Goal: Task Accomplishment & Management: Manage account settings

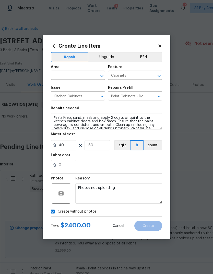
scroll to position [19, 0]
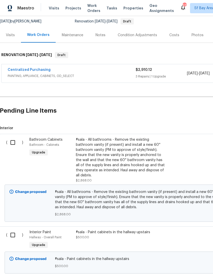
scroll to position [52, 1]
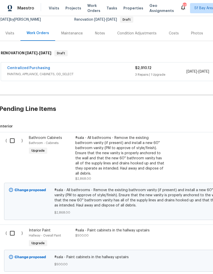
click at [12, 139] on input "checkbox" at bounding box center [14, 140] width 15 height 11
checkbox input "true"
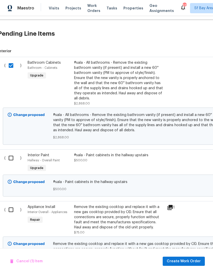
scroll to position [128, 2]
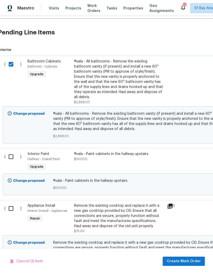
click at [8, 153] on input "checkbox" at bounding box center [13, 157] width 15 height 11
checkbox input "true"
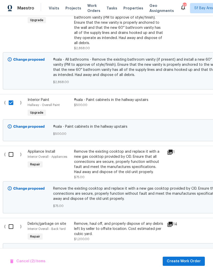
scroll to position [183, 2]
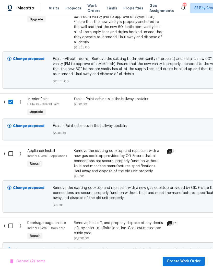
click at [10, 150] on input "checkbox" at bounding box center [12, 153] width 15 height 11
checkbox input "true"
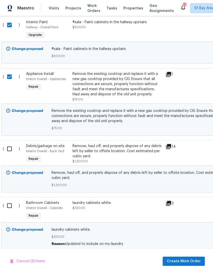
click at [9, 145] on input "checkbox" at bounding box center [11, 149] width 15 height 11
checkbox input "true"
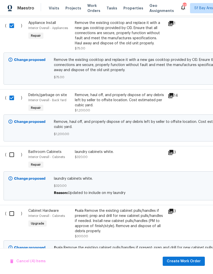
scroll to position [316, 1]
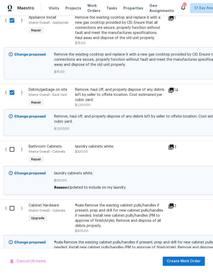
click at [12, 146] on input "checkbox" at bounding box center [14, 149] width 15 height 11
checkbox input "true"
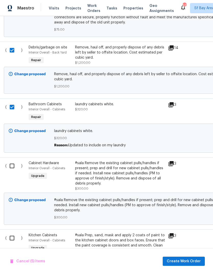
scroll to position [375, 1]
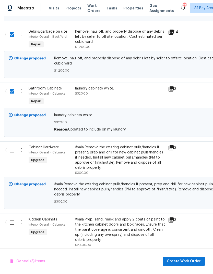
click at [10, 147] on input "checkbox" at bounding box center [14, 150] width 15 height 11
checkbox input "true"
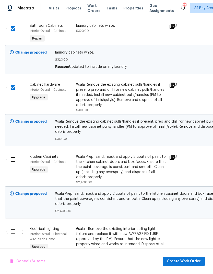
scroll to position [452, 0]
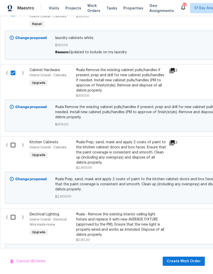
click at [11, 142] on input "checkbox" at bounding box center [15, 145] width 15 height 11
checkbox input "true"
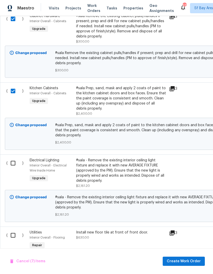
scroll to position [508, 0]
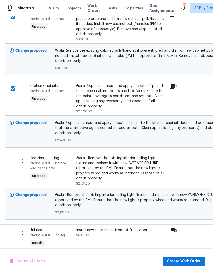
click at [14, 158] on input "checkbox" at bounding box center [15, 161] width 15 height 11
checkbox input "true"
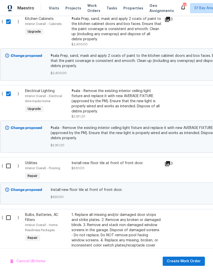
scroll to position [576, 3]
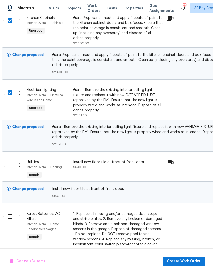
click at [10, 161] on input "checkbox" at bounding box center [12, 165] width 15 height 11
checkbox input "true"
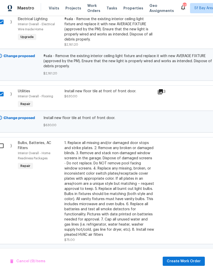
scroll to position [648, 7]
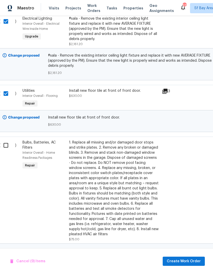
click at [7, 143] on input "checkbox" at bounding box center [8, 145] width 15 height 11
checkbox input "true"
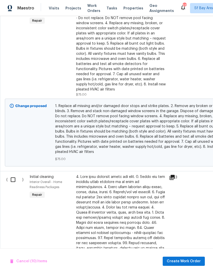
scroll to position [793, 0]
click at [13, 175] on input "checkbox" at bounding box center [15, 180] width 15 height 11
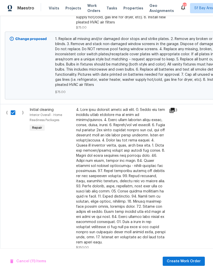
scroll to position [860, 0]
click at [13, 113] on input "checkbox" at bounding box center [15, 112] width 15 height 11
checkbox input "false"
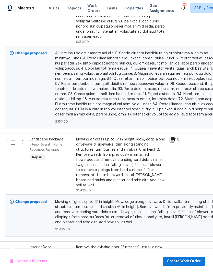
scroll to position [1066, 0]
click at [13, 137] on input "checkbox" at bounding box center [15, 142] width 15 height 11
checkbox input "true"
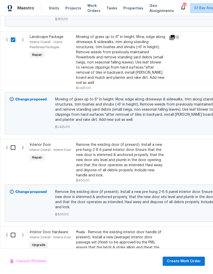
scroll to position [1169, 0]
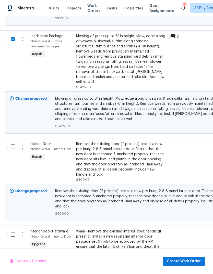
click at [14, 142] on input "checkbox" at bounding box center [15, 147] width 15 height 11
checkbox input "true"
click at [13, 229] on input "checkbox" at bounding box center [15, 234] width 15 height 11
checkbox input "true"
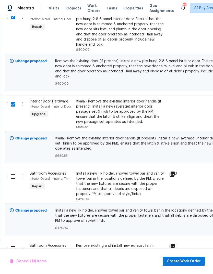
scroll to position [1300, 0]
click at [16, 171] on input "checkbox" at bounding box center [15, 176] width 15 height 11
checkbox input "true"
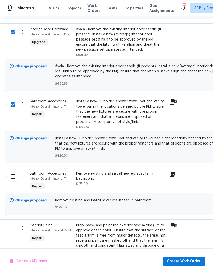
scroll to position [1372, 0]
click at [14, 171] on input "checkbox" at bounding box center [15, 176] width 15 height 11
checkbox input "true"
click at [16, 223] on input "checkbox" at bounding box center [15, 228] width 15 height 11
checkbox input "true"
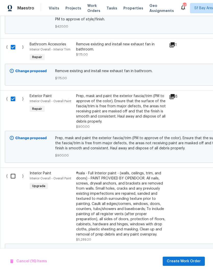
scroll to position [1501, 0]
click at [12, 171] on input "checkbox" at bounding box center [15, 176] width 15 height 11
checkbox input "true"
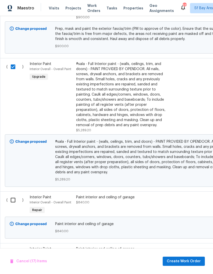
scroll to position [1612, 0]
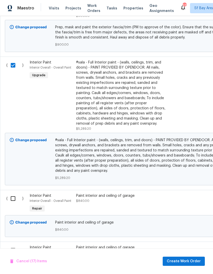
click at [12, 193] on input "checkbox" at bounding box center [15, 198] width 15 height 11
checkbox input "true"
click at [14, 245] on input "checkbox" at bounding box center [15, 250] width 15 height 11
checkbox input "true"
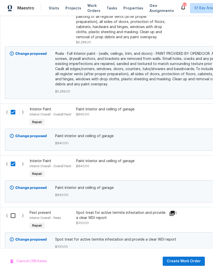
scroll to position [0, 0]
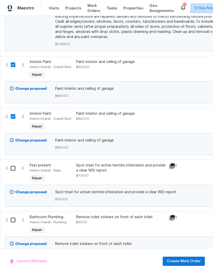
click at [16, 215] on input "checkbox" at bounding box center [15, 220] width 15 height 11
checkbox input "true"
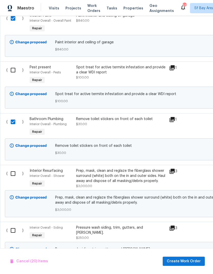
click at [14, 168] on input "checkbox" at bounding box center [15, 173] width 15 height 11
checkbox input "true"
click at [14, 225] on input "checkbox" at bounding box center [15, 230] width 15 height 11
checkbox input "true"
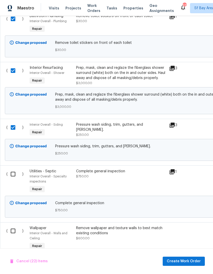
click at [13, 226] on input "checkbox" at bounding box center [15, 231] width 15 height 11
checkbox input "true"
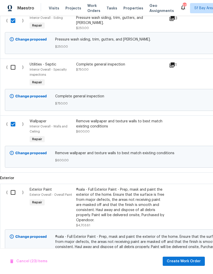
click at [13, 187] on input "checkbox" at bounding box center [15, 192] width 15 height 11
checkbox input "true"
click at [190, 259] on span "Create Work Order" at bounding box center [184, 261] width 34 height 6
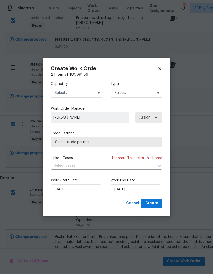
click at [58, 92] on input "text" at bounding box center [77, 93] width 52 height 10
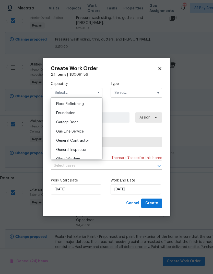
click at [63, 140] on span "General Contractor" at bounding box center [72, 141] width 33 height 4
type input "General Contractor"
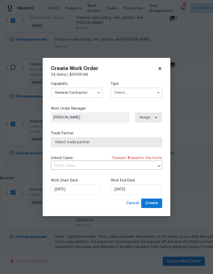
click at [144, 93] on input "text" at bounding box center [136, 93] width 52 height 10
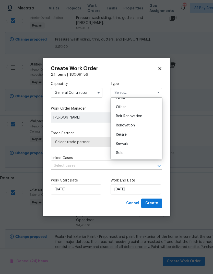
click at [140, 126] on div "Renovation" at bounding box center [136, 125] width 49 height 9
type input "Renovation"
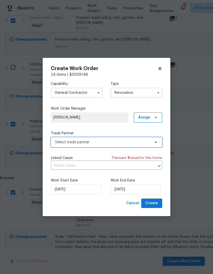
click at [59, 144] on span "Select trade partner" at bounding box center [102, 142] width 95 height 5
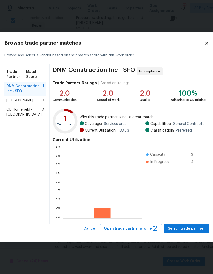
scroll to position [1, 1]
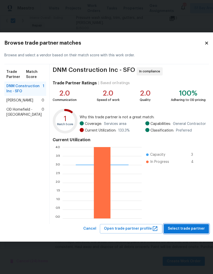
click at [189, 230] on span "Select trade partner" at bounding box center [186, 229] width 37 height 6
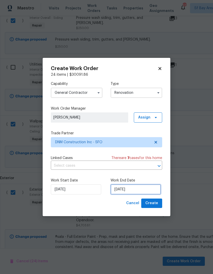
click at [143, 189] on input "[DATE]" at bounding box center [135, 189] width 50 height 10
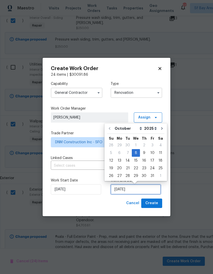
scroll to position [4, 0]
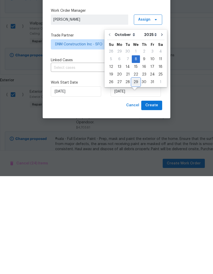
click at [136, 177] on div "29" at bounding box center [136, 180] width 8 height 7
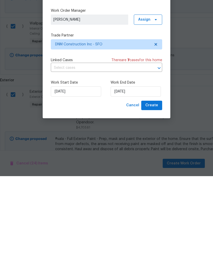
scroll to position [19, 0]
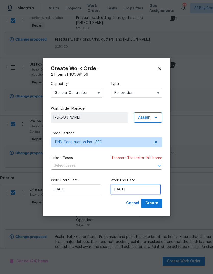
click at [143, 187] on input "[DATE]" at bounding box center [135, 189] width 50 height 10
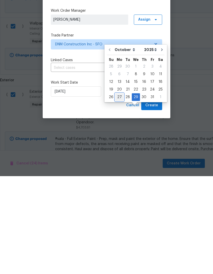
click at [121, 192] on div "27" at bounding box center [119, 195] width 8 height 7
type input "[DATE]"
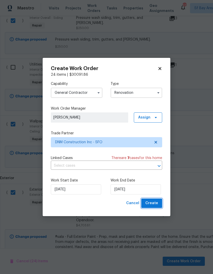
click at [156, 204] on span "Create" at bounding box center [151, 203] width 13 height 6
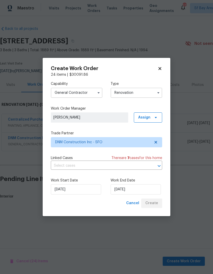
scroll to position [0, 0]
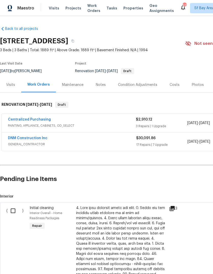
click at [12, 210] on input "checkbox" at bounding box center [15, 211] width 15 height 11
checkbox input "true"
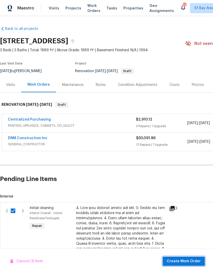
click at [184, 259] on span "Create Work Order" at bounding box center [184, 261] width 34 height 6
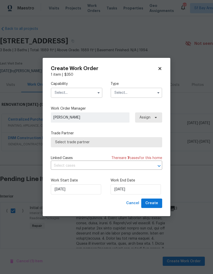
click at [57, 89] on input "text" at bounding box center [77, 93] width 52 height 10
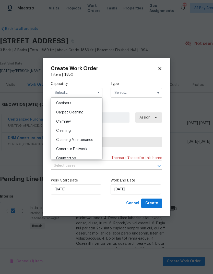
scroll to position [49, 0]
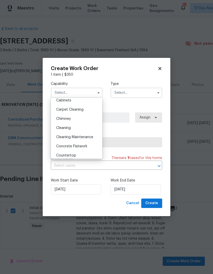
click at [59, 127] on span "Cleaning" at bounding box center [63, 128] width 15 height 4
type input "Cleaning"
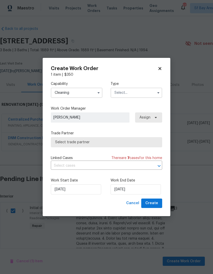
click at [140, 93] on input "text" at bounding box center [136, 93] width 52 height 10
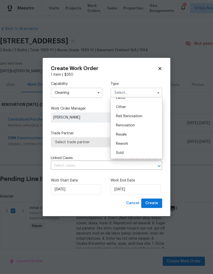
scroll to position [61, 0]
click at [138, 125] on div "Renovation" at bounding box center [136, 125] width 49 height 9
type input "Renovation"
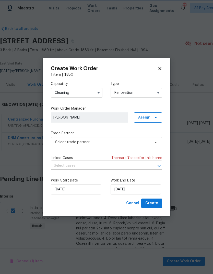
scroll to position [0, 0]
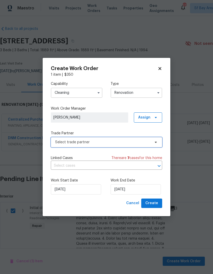
click at [58, 143] on span "Select trade partner" at bounding box center [102, 142] width 95 height 5
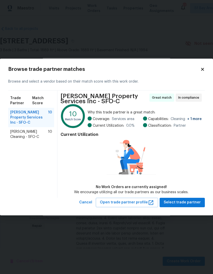
click at [17, 130] on span "Ruiz's Cleaning - SFO-C" at bounding box center [29, 134] width 38 height 10
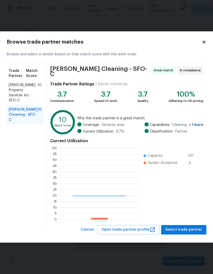
scroll to position [71, 80]
click at [185, 228] on span "Select trade partner" at bounding box center [183, 230] width 37 height 6
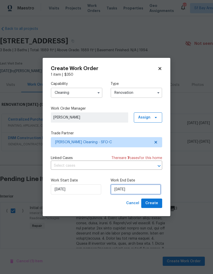
click at [144, 189] on input "[DATE]" at bounding box center [135, 189] width 50 height 10
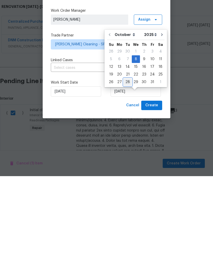
click at [128, 177] on div "28" at bounding box center [127, 180] width 8 height 7
type input "[DATE]"
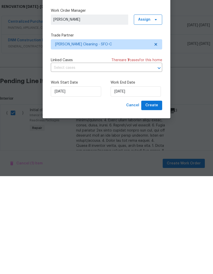
scroll to position [19, 0]
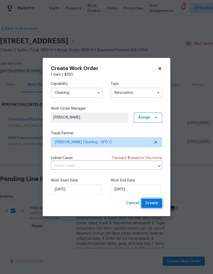
click at [155, 201] on span "Create" at bounding box center [151, 203] width 13 height 6
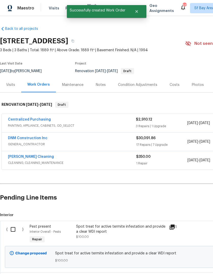
click at [12, 227] on input "checkbox" at bounding box center [15, 229] width 15 height 11
checkbox input "true"
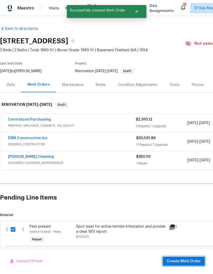
click at [182, 260] on span "Create Work Order" at bounding box center [184, 261] width 34 height 6
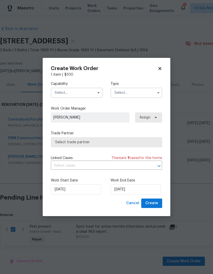
click at [61, 89] on input "text" at bounding box center [77, 93] width 52 height 10
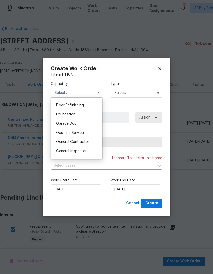
scroll to position [206, 0]
click at [64, 151] on span "General Inspector" at bounding box center [71, 151] width 30 height 4
type input "General Inspector"
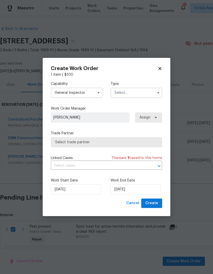
click at [139, 91] on input "text" at bounding box center [136, 93] width 52 height 10
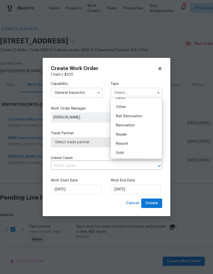
scroll to position [61, 0]
click at [134, 126] on span "Renovation" at bounding box center [125, 126] width 19 height 4
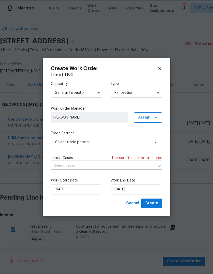
type input "Renovation"
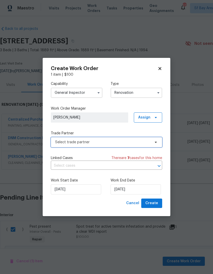
click at [62, 143] on span "Select trade partner" at bounding box center [102, 142] width 95 height 5
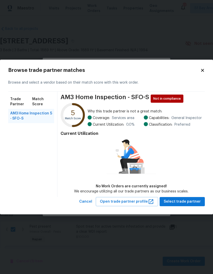
click at [188, 205] on button "Select trade partner" at bounding box center [181, 201] width 45 height 9
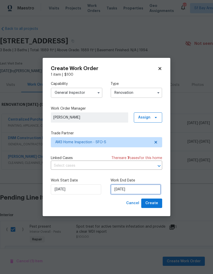
click at [145, 190] on input "[DATE]" at bounding box center [135, 189] width 50 height 10
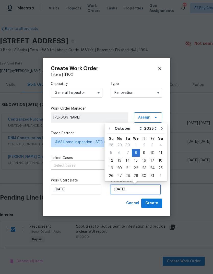
scroll to position [4, 0]
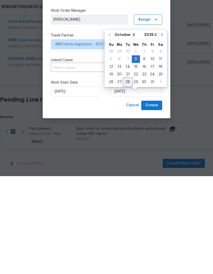
click at [126, 177] on div "28" at bounding box center [127, 180] width 8 height 7
type input "[DATE]"
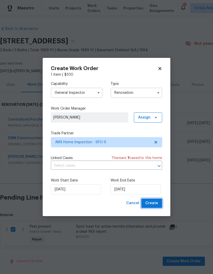
click at [156, 204] on span "Create" at bounding box center [151, 203] width 13 height 6
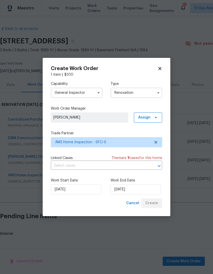
scroll to position [0, 0]
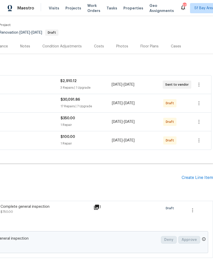
scroll to position [38, 76]
click at [200, 141] on icon "button" at bounding box center [199, 141] width 6 height 6
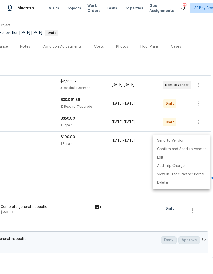
click at [165, 185] on li "Delete" at bounding box center [181, 183] width 57 height 8
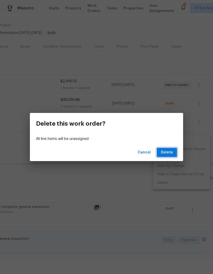
click at [168, 151] on span "Delete" at bounding box center [167, 153] width 12 height 6
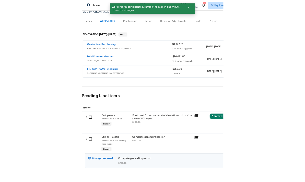
scroll to position [53, 0]
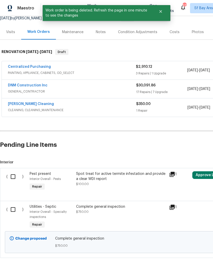
click at [202, 176] on button "Approve Line Item" at bounding box center [211, 175] width 39 height 8
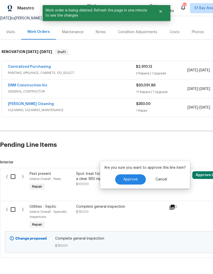
click at [137, 180] on button "Approve" at bounding box center [130, 180] width 31 height 10
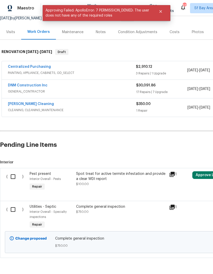
click at [15, 176] on input "checkbox" at bounding box center [15, 176] width 15 height 11
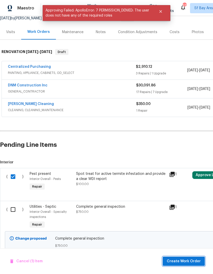
click at [188, 259] on span "Create Work Order" at bounding box center [184, 261] width 34 height 6
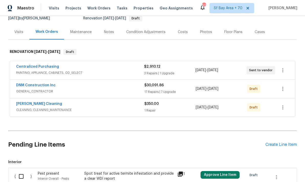
click at [203, 174] on button "Approve Line Item" at bounding box center [219, 175] width 39 height 8
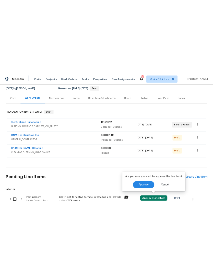
scroll to position [46, 0]
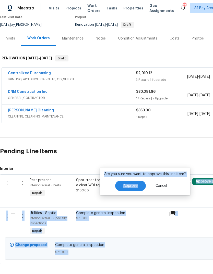
click at [133, 188] on span "Approve" at bounding box center [130, 186] width 14 height 4
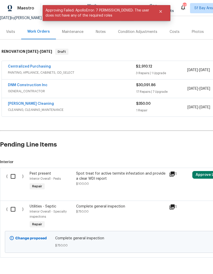
scroll to position [53, 0]
click at [14, 176] on input "checkbox" at bounding box center [15, 176] width 15 height 11
checkbox input "true"
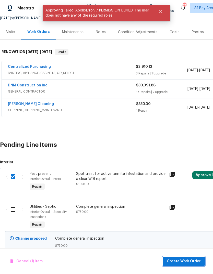
click at [187, 260] on span "Create Work Order" at bounding box center [184, 261] width 34 height 6
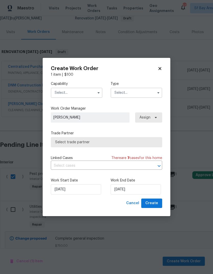
click at [58, 96] on input "text" at bounding box center [77, 93] width 52 height 10
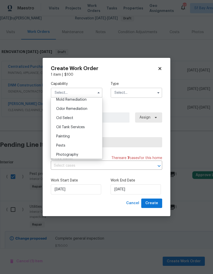
scroll to position [398, 0]
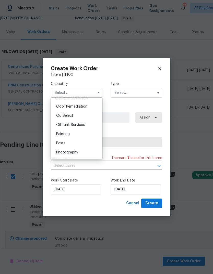
click at [60, 142] on span "Pests" at bounding box center [60, 144] width 9 height 4
type input "Pests"
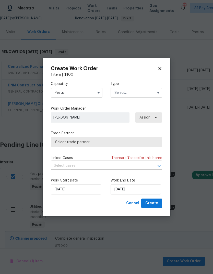
click at [135, 91] on input "text" at bounding box center [136, 93] width 52 height 10
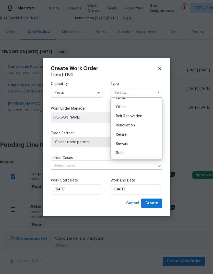
scroll to position [61, 0]
click at [136, 126] on div "Renovation" at bounding box center [136, 125] width 49 height 9
type input "Renovation"
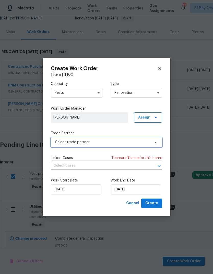
click at [60, 140] on span "Select trade partner" at bounding box center [102, 142] width 95 height 5
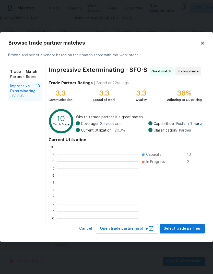
scroll to position [71, 81]
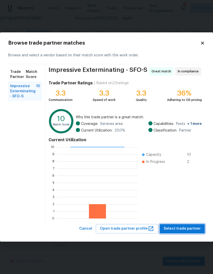
click at [183, 227] on span "Select trade partner" at bounding box center [182, 229] width 37 height 6
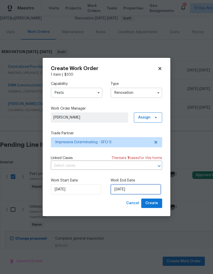
click at [135, 191] on input "[DATE]" at bounding box center [135, 189] width 50 height 10
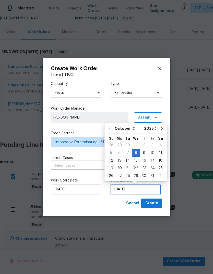
scroll to position [4, 0]
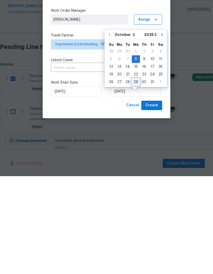
click at [135, 177] on div "29" at bounding box center [136, 180] width 8 height 7
type input "[DATE]"
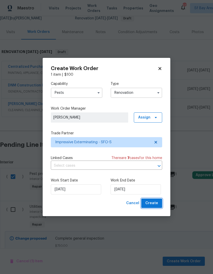
click at [155, 204] on span "Create" at bounding box center [151, 203] width 13 height 6
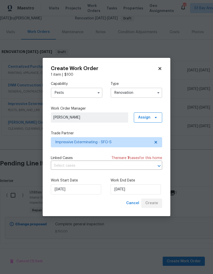
scroll to position [38, 0]
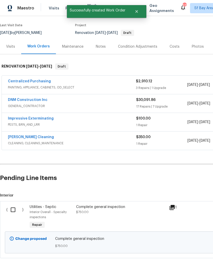
click at [14, 205] on input "checkbox" at bounding box center [15, 210] width 15 height 11
checkbox input "true"
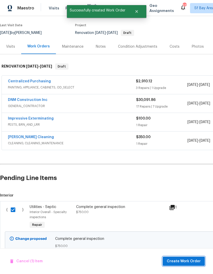
click at [187, 262] on span "Create Work Order" at bounding box center [184, 261] width 34 height 6
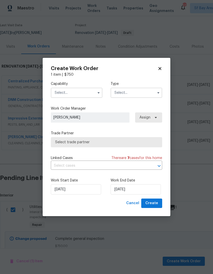
click at [77, 92] on input "text" at bounding box center [77, 93] width 52 height 10
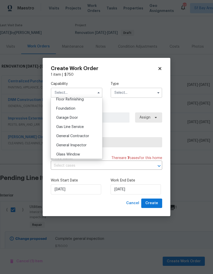
scroll to position [211, 0]
click at [82, 147] on span "General Inspector" at bounding box center [71, 146] width 30 height 4
type input "General Inspector"
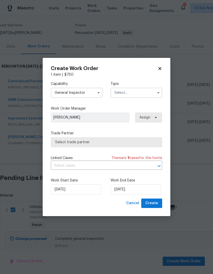
click at [134, 92] on input "text" at bounding box center [136, 93] width 52 height 10
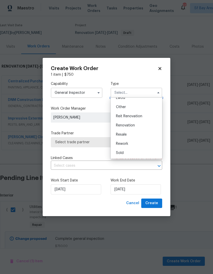
scroll to position [61, 0]
click at [129, 127] on span "Renovation" at bounding box center [125, 126] width 19 height 4
type input "Renovation"
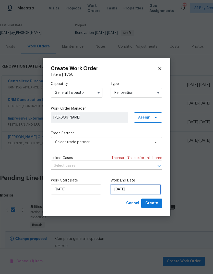
click at [149, 189] on input "[DATE]" at bounding box center [135, 189] width 50 height 10
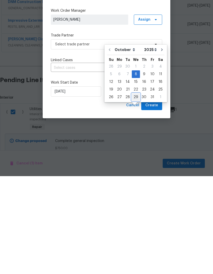
click at [135, 192] on div "29" at bounding box center [136, 195] width 8 height 7
type input "[DATE]"
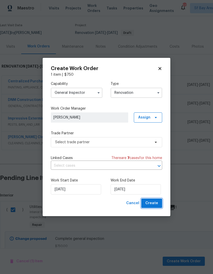
click at [154, 204] on span "Create" at bounding box center [151, 203] width 13 height 6
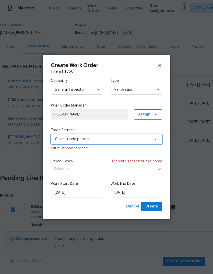
click at [90, 139] on span "Select trade partner" at bounding box center [102, 139] width 95 height 5
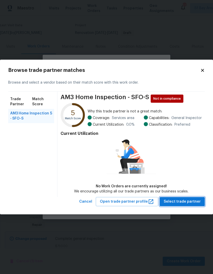
click at [178, 200] on span "Select trade partner" at bounding box center [182, 202] width 37 height 6
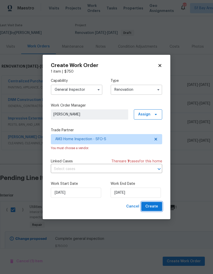
click at [153, 209] on span "Create" at bounding box center [151, 207] width 13 height 6
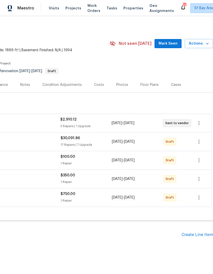
scroll to position [0, 76]
click at [197, 139] on icon "button" at bounding box center [199, 142] width 6 height 6
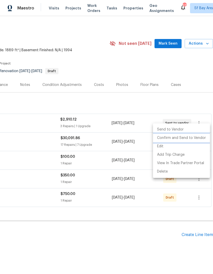
click at [192, 137] on li "Confirm and Send to Vendor" at bounding box center [181, 138] width 57 height 8
click at [167, 220] on div at bounding box center [106, 137] width 213 height 274
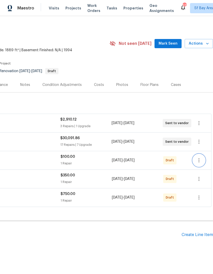
click at [200, 157] on icon "button" at bounding box center [199, 160] width 6 height 6
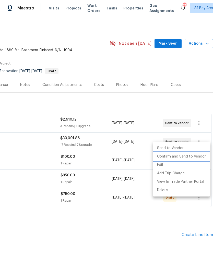
click at [186, 156] on li "Confirm and Send to Vendor" at bounding box center [181, 157] width 57 height 8
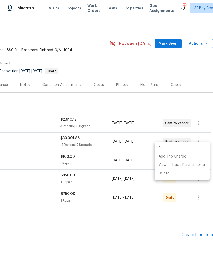
click at [153, 225] on div at bounding box center [106, 137] width 213 height 274
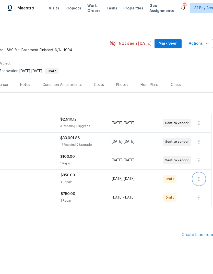
click at [196, 176] on icon "button" at bounding box center [199, 179] width 6 height 6
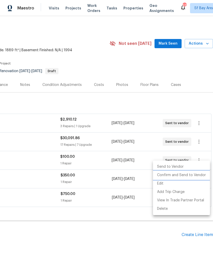
click at [187, 174] on li "Confirm and Send to Vendor" at bounding box center [181, 175] width 57 height 8
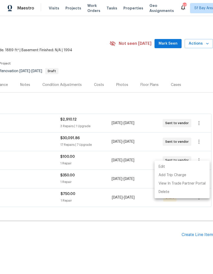
click at [156, 234] on div at bounding box center [106, 137] width 213 height 274
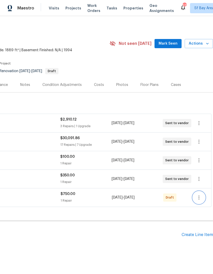
click at [197, 195] on icon "button" at bounding box center [199, 198] width 6 height 6
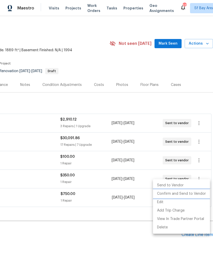
click at [183, 194] on li "Confirm and Send to Vendor" at bounding box center [181, 194] width 57 height 8
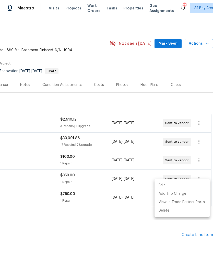
click at [125, 233] on div at bounding box center [106, 137] width 213 height 274
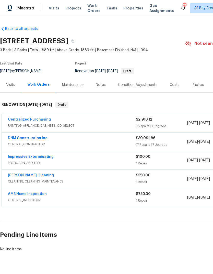
scroll to position [0, 0]
click at [106, 8] on span "Tasks" at bounding box center [111, 8] width 11 height 4
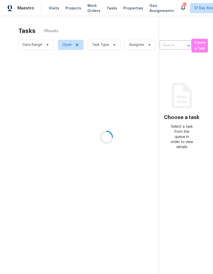
click at [92, 45] on div at bounding box center [106, 137] width 213 height 274
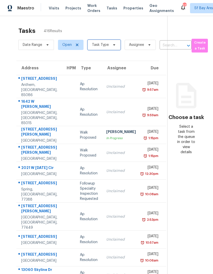
click at [94, 46] on span "Task Type" at bounding box center [100, 44] width 17 height 5
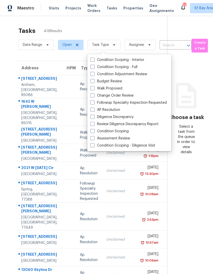
click at [91, 133] on label "Condition Scoping" at bounding box center [109, 131] width 38 height 5
click at [91, 132] on input "Condition Scoping" at bounding box center [91, 130] width 3 height 3
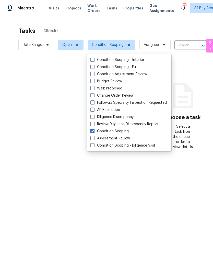
click at [92, 131] on span at bounding box center [92, 131] width 4 height 4
click at [92, 131] on input "Condition Scoping" at bounding box center [91, 130] width 3 height 3
checkbox input "false"
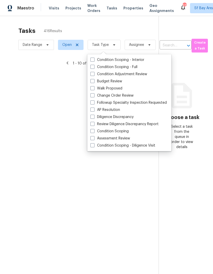
click at [92, 137] on span at bounding box center [92, 138] width 4 height 4
click at [92, 137] on input "Assessment Review" at bounding box center [91, 137] width 3 height 3
checkbox input "true"
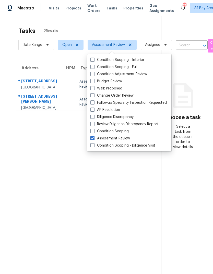
click at [34, 137] on section "Tasks 2 Results Date Range Open Assessment Review Assignee ​ Create a Task Addr…" at bounding box center [84, 157] width 153 height 266
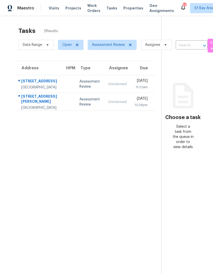
click at [33, 85] on div "[STREET_ADDRESS]" at bounding box center [39, 82] width 36 height 6
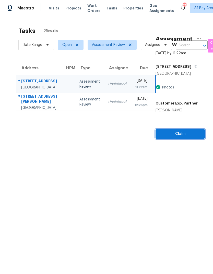
click at [185, 133] on span "Claim" at bounding box center [179, 134] width 41 height 6
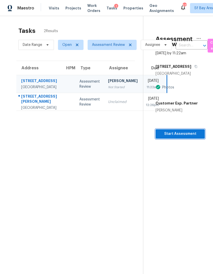
click at [184, 134] on span "Start Assessment" at bounding box center [179, 134] width 41 height 6
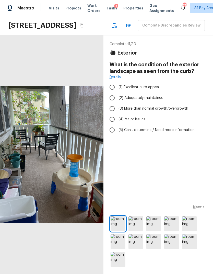
click at [163, 111] on span "(3) More than normal growth/overgrowth" at bounding box center [153, 108] width 70 height 5
click at [117, 114] on input "(3) More than normal growth/overgrowth" at bounding box center [112, 108] width 11 height 11
radio input "true"
click at [200, 210] on p "Next" at bounding box center [198, 207] width 10 height 5
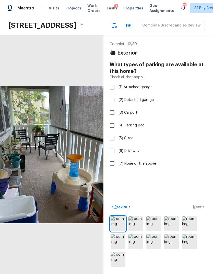
scroll to position [11, 0]
click at [190, 249] on img at bounding box center [189, 241] width 15 height 15
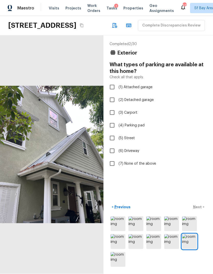
scroll to position [19, 0]
click at [137, 243] on img at bounding box center [135, 241] width 15 height 15
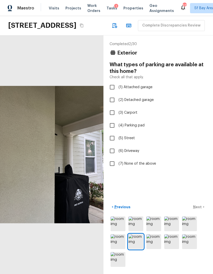
click at [109, 107] on input "(3) Carport" at bounding box center [112, 112] width 11 height 11
checkbox input "true"
click at [199, 207] on div "< Previous Next >" at bounding box center [157, 207] width 97 height 8
click at [199, 209] on p "Next" at bounding box center [198, 207] width 10 height 5
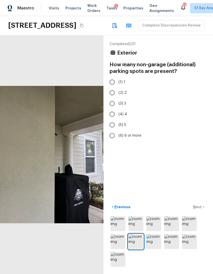
click at [109, 77] on input "(1) 1" at bounding box center [112, 82] width 11 height 11
radio input "true"
click at [200, 208] on p "Next" at bounding box center [198, 207] width 10 height 5
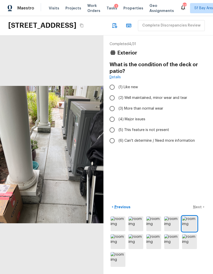
click at [110, 103] on input "(3) More than normal wear" at bounding box center [112, 108] width 11 height 11
radio input "true"
click at [197, 209] on p "Next" at bounding box center [198, 207] width 10 height 5
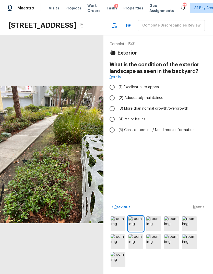
click at [109, 103] on input "(3) More than normal growth/overgrowth" at bounding box center [112, 108] width 11 height 11
radio input "true"
click at [110, 93] on input "(2) Adequately maintained" at bounding box center [112, 98] width 11 height 11
radio input "true"
click at [199, 209] on p "Next" at bounding box center [198, 207] width 10 height 5
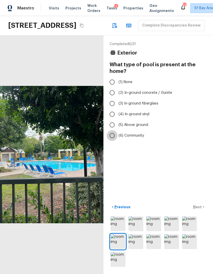
click at [108, 130] on input "(6) Community" at bounding box center [112, 135] width 11 height 11
radio input "true"
click at [196, 207] on div "< Previous Next >" at bounding box center [157, 207] width 97 height 8
click at [198, 209] on p "Next" at bounding box center [198, 207] width 10 height 5
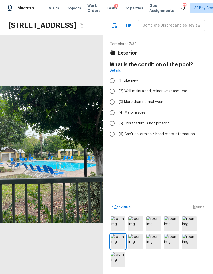
scroll to position [0, 0]
click at [112, 129] on input "(6) Can't determine / Need more information" at bounding box center [112, 134] width 11 height 11
radio input "true"
click at [112, 118] on input "(5) This feature is not present" at bounding box center [112, 123] width 11 height 11
radio input "true"
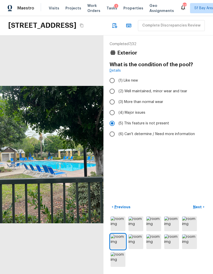
click at [111, 86] on input "(2) Well maintained, minor wear and tear" at bounding box center [112, 91] width 11 height 11
radio input "true"
click at [198, 210] on p "Next" at bounding box center [198, 207] width 10 height 5
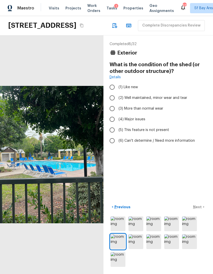
click at [111, 125] on input "(5) This feature is not present" at bounding box center [112, 130] width 11 height 11
radio input "true"
click at [199, 210] on p "Next" at bounding box center [198, 207] width 10 height 5
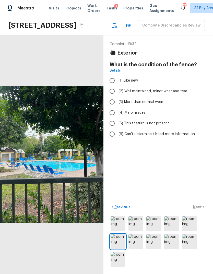
click at [112, 97] on input "(3) More than normal wear" at bounding box center [112, 102] width 11 height 11
radio input "true"
click at [111, 86] on input "(2) Well maintained, minor wear and tear" at bounding box center [112, 91] width 11 height 11
radio input "true"
click at [197, 210] on p "Next" at bounding box center [198, 207] width 10 height 5
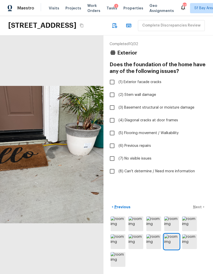
click at [112, 90] on input "(2) Stem wall damage" at bounding box center [112, 95] width 11 height 11
click at [110, 90] on input "(2) Stem wall damage" at bounding box center [112, 95] width 11 height 11
checkbox input "false"
click at [110, 153] on input "(7) No visible issues" at bounding box center [112, 158] width 11 height 11
checkbox input "true"
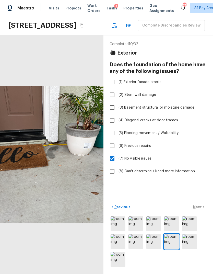
click at [198, 212] on div "< Previous Next >" at bounding box center [157, 207] width 97 height 8
click at [199, 210] on p "Next" at bounding box center [198, 207] width 10 height 5
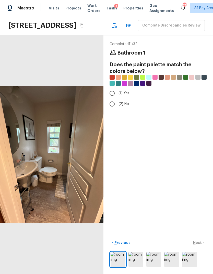
click at [113, 99] on input "(2) No" at bounding box center [112, 104] width 11 height 11
radio input "true"
click at [202, 247] on button "Next >" at bounding box center [198, 243] width 16 height 8
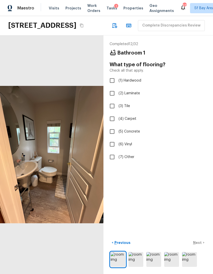
click at [111, 88] on input "(2) Laminate" at bounding box center [112, 93] width 11 height 11
checkbox input "true"
click at [202, 247] on div "< Previous Next >" at bounding box center [157, 243] width 97 height 8
click at [201, 245] on p "Next" at bounding box center [198, 242] width 10 height 5
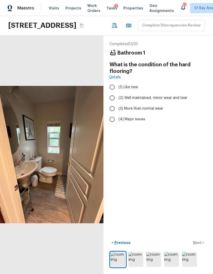
click at [111, 93] on input "(2) Well maintained, minor wear and tear" at bounding box center [112, 98] width 11 height 11
radio input "true"
click at [199, 245] on p "Next" at bounding box center [198, 242] width 10 height 5
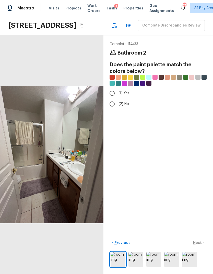
click at [110, 99] on input "(2) No" at bounding box center [112, 104] width 11 height 11
radio input "true"
click at [201, 245] on p "Next" at bounding box center [198, 242] width 10 height 5
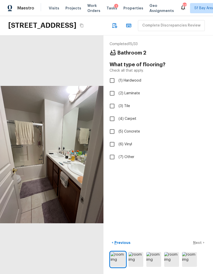
click at [112, 101] on input "(3) Tile" at bounding box center [112, 106] width 11 height 11
checkbox input "true"
click at [200, 245] on p "Next" at bounding box center [198, 242] width 10 height 5
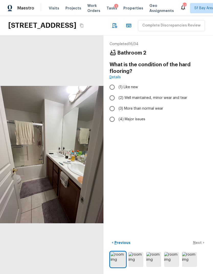
click at [110, 93] on input "(2) Well maintained, minor wear and tear" at bounding box center [112, 98] width 11 height 11
radio input "true"
click at [110, 103] on input "(3) More than normal wear" at bounding box center [112, 108] width 11 height 11
radio input "true"
click at [202, 247] on button "Next >" at bounding box center [198, 243] width 16 height 8
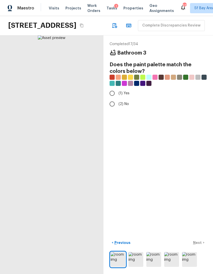
click at [109, 99] on input "(2) No" at bounding box center [112, 104] width 11 height 11
radio input "true"
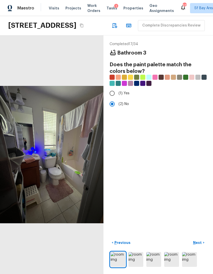
click at [201, 245] on p "Next" at bounding box center [198, 242] width 10 height 5
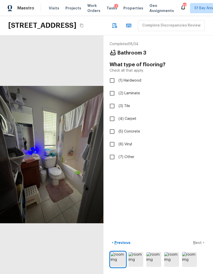
click at [110, 101] on input "(3) Tile" at bounding box center [112, 106] width 11 height 11
checkbox input "true"
click at [201, 245] on p "Next" at bounding box center [198, 242] width 10 height 5
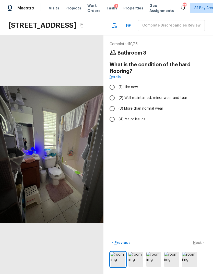
click at [111, 103] on input "(3) More than normal wear" at bounding box center [112, 108] width 11 height 11
radio input "true"
click at [201, 245] on p "Next" at bounding box center [198, 242] width 10 height 5
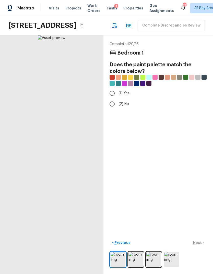
click at [110, 88] on input "(1) Yes" at bounding box center [112, 93] width 11 height 11
radio input "true"
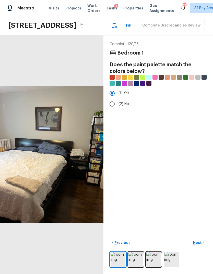
click at [112, 99] on input "(2) No" at bounding box center [112, 104] width 11 height 11
radio input "true"
click at [202, 245] on p "Next" at bounding box center [198, 242] width 10 height 5
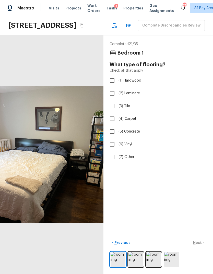
click at [112, 88] on input "(2) Laminate" at bounding box center [112, 93] width 11 height 11
checkbox input "true"
click at [200, 245] on p "Next" at bounding box center [198, 242] width 10 height 5
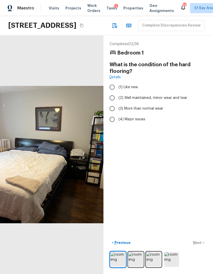
click at [111, 93] on input "(2) Well maintained, minor wear and tear" at bounding box center [112, 98] width 11 height 11
radio input "true"
click at [203, 247] on button "Next >" at bounding box center [198, 243] width 16 height 8
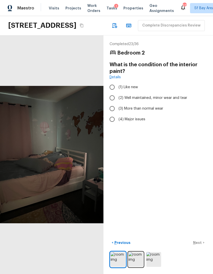
click at [110, 103] on input "(3) More than normal wear" at bounding box center [112, 108] width 11 height 11
radio input "true"
click at [202, 245] on p "Next" at bounding box center [198, 242] width 10 height 5
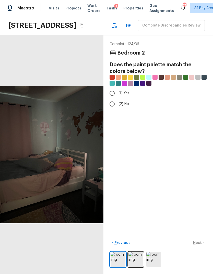
click at [109, 88] on input "(1) Yes" at bounding box center [112, 93] width 11 height 11
radio input "true"
click at [200, 245] on p "Next" at bounding box center [198, 242] width 10 height 5
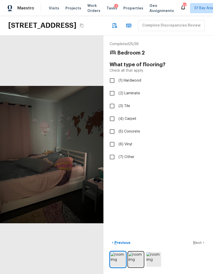
click at [110, 88] on input "(2) Laminate" at bounding box center [112, 93] width 11 height 11
checkbox input "true"
click at [200, 247] on div "< Previous Next >" at bounding box center [157, 243] width 97 height 8
click at [200, 245] on p "Next" at bounding box center [198, 242] width 10 height 5
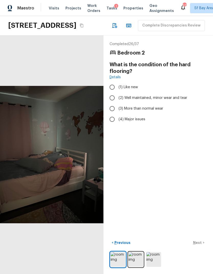
click at [111, 103] on input "(3) More than normal wear" at bounding box center [112, 108] width 11 height 11
radio input "true"
click at [198, 247] on button "Next >" at bounding box center [198, 243] width 16 height 8
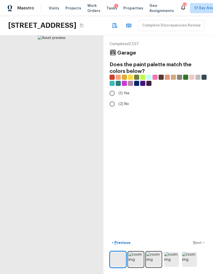
click at [111, 88] on input "(1) Yes" at bounding box center [112, 93] width 11 height 11
radio input "true"
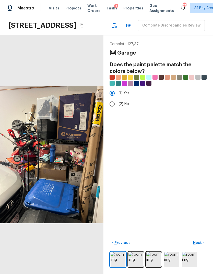
click at [199, 245] on p "Next" at bounding box center [198, 242] width 10 height 5
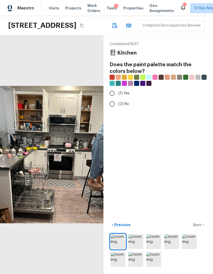
click at [111, 88] on input "(1) Yes" at bounding box center [112, 93] width 11 height 11
radio input "true"
click at [200, 228] on p "Next" at bounding box center [198, 224] width 10 height 5
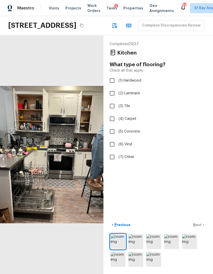
click at [110, 88] on input "(2) Laminate" at bounding box center [112, 93] width 11 height 11
checkbox input "true"
click at [201, 228] on p "Next" at bounding box center [198, 224] width 10 height 5
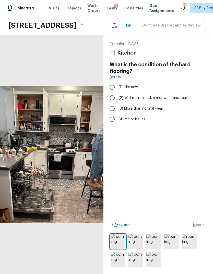
click at [109, 103] on input "(3) More than normal wear" at bounding box center [112, 108] width 11 height 11
radio input "true"
click at [200, 228] on p "Next" at bounding box center [198, 224] width 10 height 5
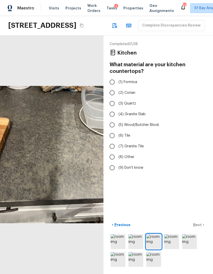
click at [108, 98] on input "(3) Quartz" at bounding box center [112, 103] width 11 height 11
radio input "true"
click at [198, 228] on p "Next" at bounding box center [198, 224] width 10 height 5
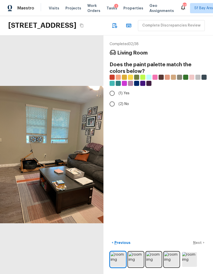
click at [110, 88] on input "(1) Yes" at bounding box center [112, 93] width 11 height 11
radio input "true"
click at [201, 245] on p "Next" at bounding box center [198, 242] width 10 height 5
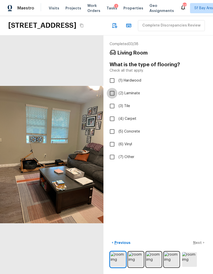
click at [111, 88] on input "(2) Laminate" at bounding box center [112, 93] width 11 height 11
checkbox input "true"
click at [201, 247] on div "< Previous Next >" at bounding box center [157, 243] width 97 height 8
click at [204, 247] on button "Next >" at bounding box center [198, 243] width 16 height 8
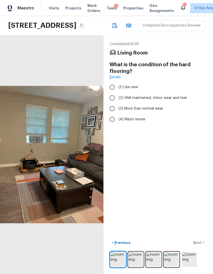
click at [110, 103] on input "(3) More than normal wear" at bounding box center [112, 108] width 11 height 11
radio input "true"
click at [201, 245] on p "Next" at bounding box center [198, 242] width 10 height 5
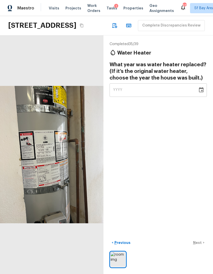
click at [112, 23] on icon "button" at bounding box center [114, 25] width 5 height 5
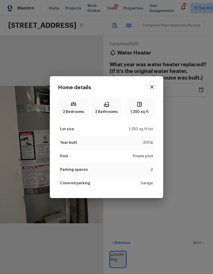
click at [182, 191] on div "Home details 2 Bedrooms 2 Bathrooms 1,250 sq ft Lot size 1,250 sq ft lot Year b…" at bounding box center [106, 137] width 213 height 274
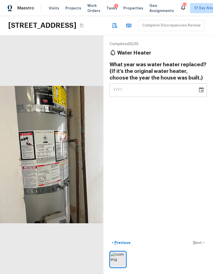
click at [122, 88] on span "YYYY" at bounding box center [117, 90] width 9 height 4
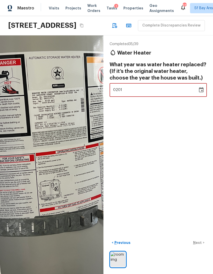
type input "2014"
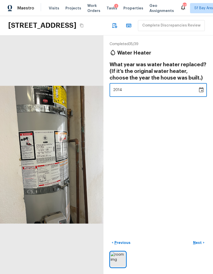
click at [182, 146] on div "Completed 35 / 39 Water Heater What year was water heater replaced? (If it’s th…" at bounding box center [157, 154] width 109 height 239
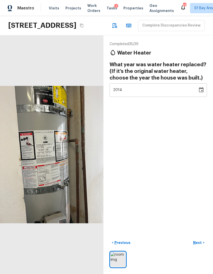
click at [200, 245] on p "Next" at bounding box center [198, 242] width 10 height 5
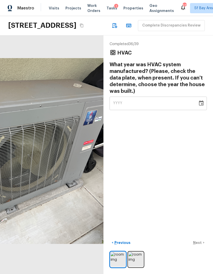
click at [133, 97] on div "YYYY" at bounding box center [153, 104] width 81 height 14
type input "2018"
click at [186, 150] on div "Completed 36 / 39 HVAC What year was HVAC system manufactured? (Please, check t…" at bounding box center [157, 154] width 109 height 239
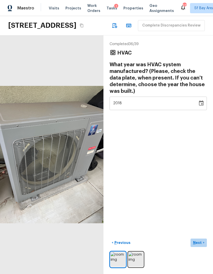
click at [200, 245] on p "Next" at bounding box center [198, 242] width 10 height 5
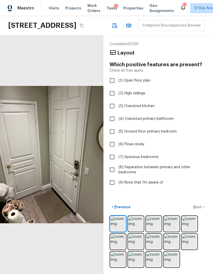
click at [110, 139] on input "(6) Flows nicely" at bounding box center [112, 144] width 11 height 11
checkbox input "true"
click at [200, 210] on p "Next" at bounding box center [198, 207] width 10 height 5
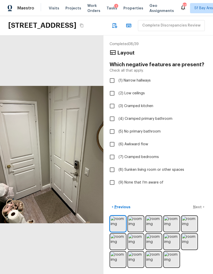
click at [110, 177] on input "(9) None that I’m aware of" at bounding box center [112, 182] width 11 height 11
checkbox input "true"
click at [200, 210] on p "Next" at bounding box center [198, 207] width 10 height 5
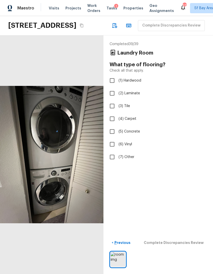
click at [110, 139] on input "(6) Vinyl" at bounding box center [112, 144] width 11 height 11
checkbox input "true"
click at [201, 241] on p "Next" at bounding box center [198, 242] width 10 height 5
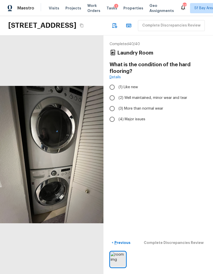
click at [110, 103] on input "(3) More than normal wear" at bounding box center [112, 108] width 11 height 11
radio input "true"
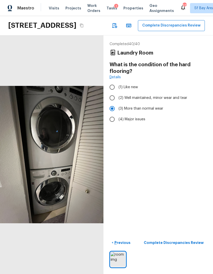
click at [200, 242] on p "Complete Discrepancies Review" at bounding box center [174, 242] width 61 height 5
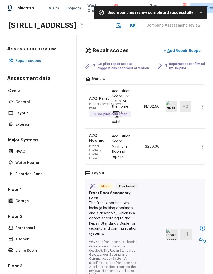
click at [202, 226] on icon "button" at bounding box center [202, 228] width 5 height 5
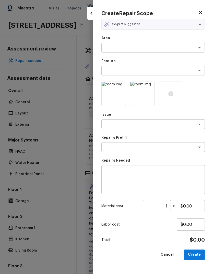
click at [58, 143] on div at bounding box center [106, 137] width 213 height 274
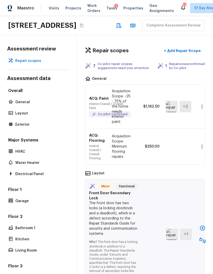
click at [205, 236] on button "button" at bounding box center [202, 241] width 10 height 10
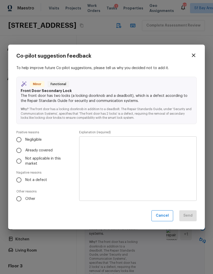
click at [18, 180] on input "Not a defect" at bounding box center [19, 180] width 11 height 11
radio input "true"
click at [171, 166] on textarea at bounding box center [138, 169] width 110 height 56
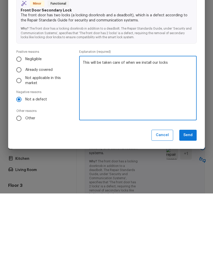
type textarea "This will be taken care of when we install our locks"
click at [189, 211] on button "Send" at bounding box center [187, 216] width 17 height 11
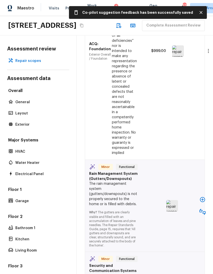
scroll to position [275, 0]
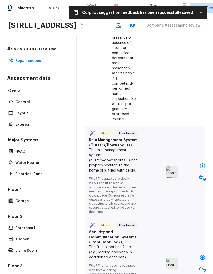
click at [201, 163] on icon "button" at bounding box center [202, 166] width 6 height 6
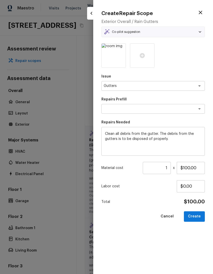
type textarea "Clean Gutters"
click at [199, 217] on button "Create" at bounding box center [194, 217] width 21 height 10
type input "$0.00"
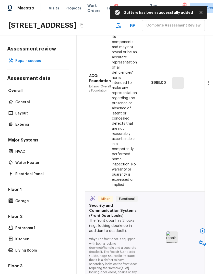
click at [202, 226] on button "button" at bounding box center [202, 231] width 10 height 10
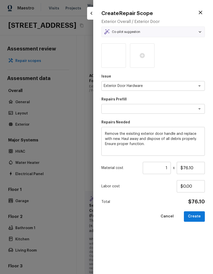
type textarea "Remove & Replace Door Handle (Economy)"
click at [199, 216] on button "Create" at bounding box center [194, 217] width 21 height 10
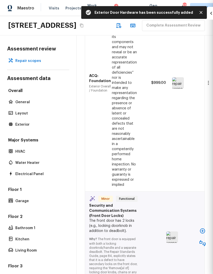
type input "$0.00"
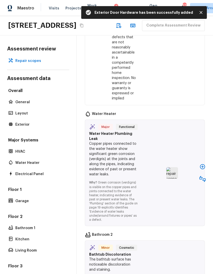
scroll to position [488, 0]
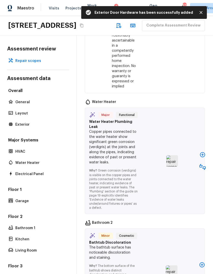
click at [202, 152] on icon "button" at bounding box center [202, 154] width 5 height 5
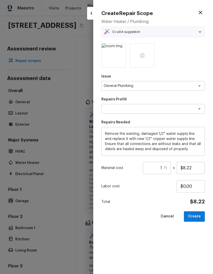
type textarea "Water Supply Line 1/2'' Copper Replacement"
click at [199, 167] on input "$8.22" at bounding box center [191, 168] width 28 height 12
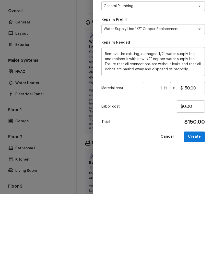
click at [191, 212] on button "Create" at bounding box center [194, 217] width 21 height 10
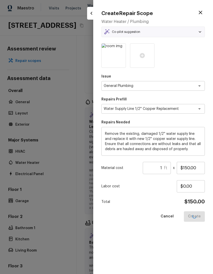
type input "$8.22"
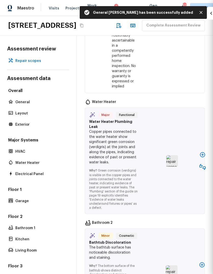
type input "$0.00"
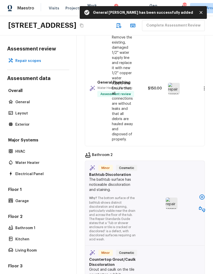
scroll to position [565, 0]
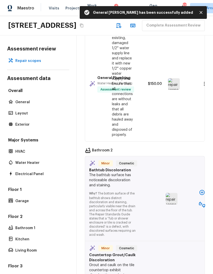
click at [201, 190] on icon "button" at bounding box center [202, 193] width 6 height 6
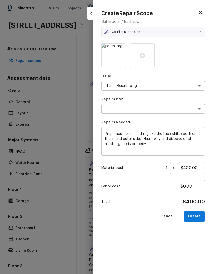
type textarea "Reglaze Tub"
click at [200, 216] on button "Create" at bounding box center [194, 217] width 21 height 10
type input "$0.00"
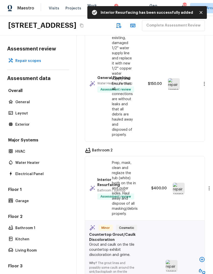
click at [202, 257] on icon "button" at bounding box center [202, 260] width 6 height 6
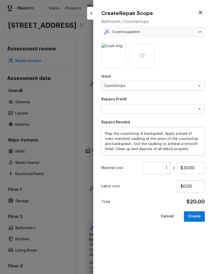
type textarea "Countertop Caulking"
click at [199, 218] on button "Create" at bounding box center [194, 217] width 21 height 10
type input "$0.00"
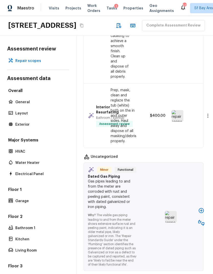
scroll to position [768, 1]
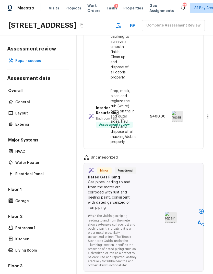
click at [199, 208] on icon "button" at bounding box center [201, 211] width 6 height 6
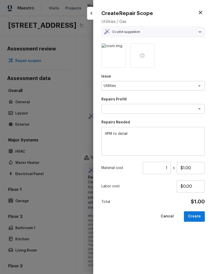
type textarea "Add a Task"
click at [197, 164] on input "$1.00" at bounding box center [191, 168] width 28 height 12
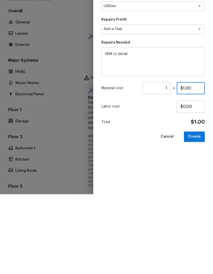
click at [183, 162] on input "$1.00" at bounding box center [191, 168] width 28 height 12
click at [199, 212] on button "Create" at bounding box center [194, 217] width 21 height 10
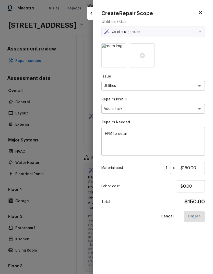
type input "$1.00"
type input "$0.00"
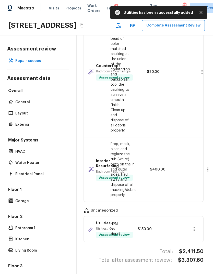
scroll to position [691, 1]
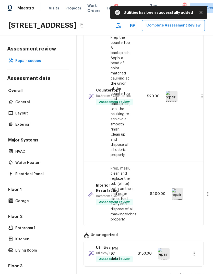
click at [142, 20] on button "Complete Assessment Review" at bounding box center [173, 25] width 63 height 11
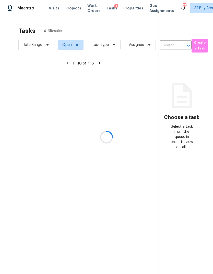
click at [97, 27] on div at bounding box center [106, 137] width 213 height 274
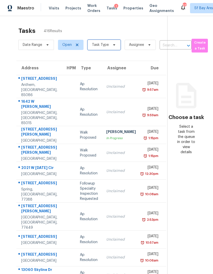
click at [97, 42] on span "Task Type" at bounding box center [100, 44] width 17 height 5
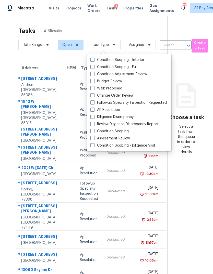
click at [93, 136] on span at bounding box center [92, 138] width 4 height 4
click at [93, 136] on input "Assessment Review" at bounding box center [91, 137] width 3 height 3
checkbox input "true"
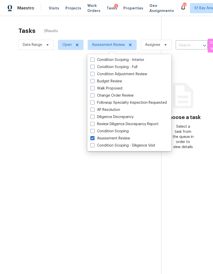
click at [34, 141] on div at bounding box center [106, 137] width 213 height 274
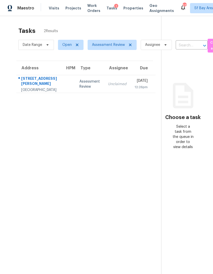
click at [24, 76] on div "[STREET_ADDRESS][PERSON_NAME]" at bounding box center [39, 81] width 36 height 11
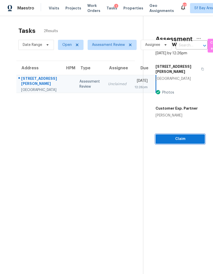
click at [183, 136] on span "Claim" at bounding box center [179, 139] width 41 height 6
click at [185, 136] on span "Claim" at bounding box center [179, 139] width 41 height 6
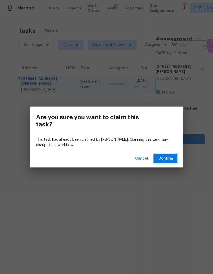
click at [172, 160] on span "Confirm" at bounding box center [165, 159] width 15 height 6
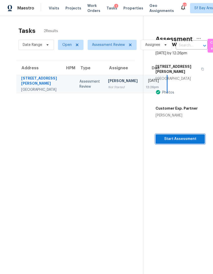
click at [186, 136] on span "Start Assessment" at bounding box center [179, 139] width 41 height 6
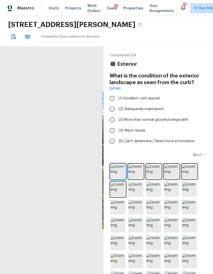
click at [156, 110] on span "(2) Adequately maintained" at bounding box center [140, 109] width 45 height 5
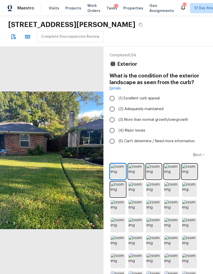
click at [117, 110] on input "(2) Adequately maintained" at bounding box center [112, 109] width 11 height 11
radio input "true"
click at [199, 157] on p "Next" at bounding box center [198, 154] width 10 height 5
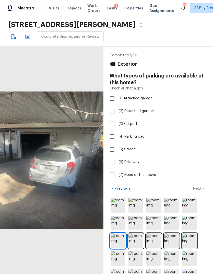
click at [108, 123] on input "(3) Carport" at bounding box center [112, 124] width 11 height 11
checkbox input "true"
click at [112, 99] on input "(1) Attached garage" at bounding box center [112, 98] width 11 height 11
checkbox input "true"
click at [109, 111] on input "(2) Detached garage" at bounding box center [112, 111] width 11 height 11
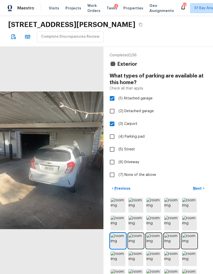
checkbox input "true"
click at [111, 97] on input "(1) Attached garage" at bounding box center [112, 98] width 11 height 11
checkbox input "false"
click at [200, 189] on p "Next" at bounding box center [198, 188] width 10 height 5
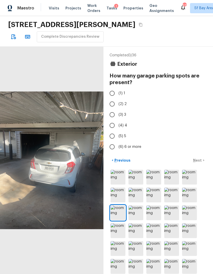
click at [110, 93] on input "(1) 1" at bounding box center [112, 93] width 11 height 11
radio input "true"
click at [199, 160] on p "Next" at bounding box center [198, 160] width 10 height 5
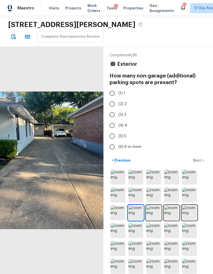
click at [112, 93] on input "(1) 1" at bounding box center [112, 93] width 11 height 11
radio input "true"
click at [199, 161] on p "Next" at bounding box center [198, 160] width 10 height 5
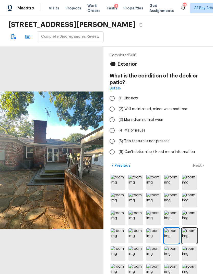
click at [112, 129] on input "(4) Major issues" at bounding box center [112, 130] width 11 height 11
radio input "true"
click at [112, 118] on input "(3) More than normal wear" at bounding box center [112, 120] width 11 height 11
radio input "true"
click at [198, 164] on p "Next" at bounding box center [198, 165] width 10 height 5
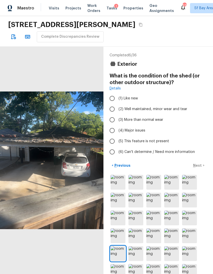
click at [109, 118] on input "(3) More than normal wear" at bounding box center [112, 120] width 11 height 11
radio input "true"
click at [198, 167] on p "Next" at bounding box center [198, 165] width 10 height 5
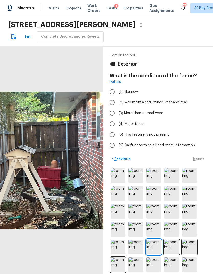
click at [112, 103] on input "(2) Well maintained, minor wear and tear" at bounding box center [112, 102] width 11 height 11
radio input "true"
click at [111, 113] on input "(3) More than normal wear" at bounding box center [112, 113] width 11 height 11
radio input "true"
click at [198, 158] on p "Next" at bounding box center [198, 158] width 10 height 5
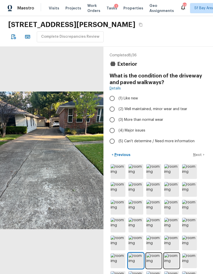
click at [111, 119] on input "(3) More than normal wear" at bounding box center [112, 120] width 11 height 11
radio input "true"
click at [198, 156] on p "Next" at bounding box center [198, 154] width 10 height 5
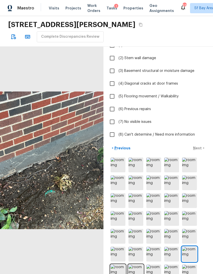
scroll to position [11, 0]
click at [120, 265] on img at bounding box center [117, 272] width 15 height 15
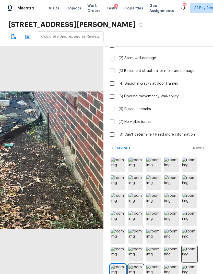
click at [122, 265] on img at bounding box center [117, 272] width 15 height 15
click at [110, 117] on input "(7) No visible issues" at bounding box center [112, 122] width 11 height 11
checkbox input "true"
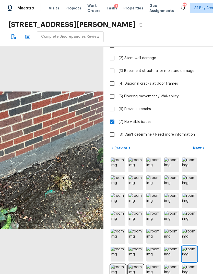
click at [199, 146] on p "Next" at bounding box center [198, 148] width 10 height 5
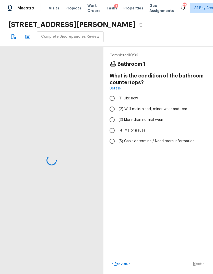
scroll to position [0, 0]
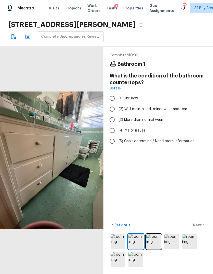
click at [112, 125] on input "(4) Major issues" at bounding box center [112, 130] width 11 height 11
radio input "true"
click at [198, 228] on p "Next" at bounding box center [198, 225] width 10 height 5
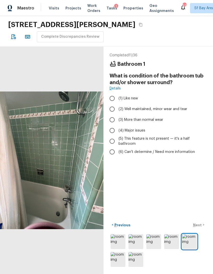
click at [111, 125] on input "(4) Major issues" at bounding box center [112, 130] width 11 height 11
radio input "true"
click at [201, 228] on p "Next" at bounding box center [198, 225] width 10 height 5
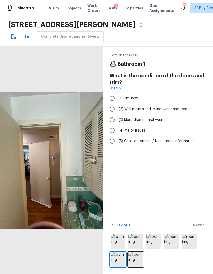
click at [113, 115] on input "(3) More than normal wear" at bounding box center [112, 120] width 11 height 11
radio input "true"
click at [201, 228] on p "Next" at bounding box center [198, 225] width 10 height 5
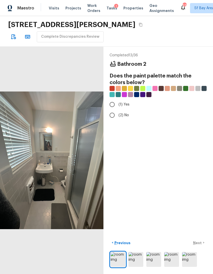
click at [110, 110] on input "(2) No" at bounding box center [112, 115] width 11 height 11
radio input "true"
click at [202, 246] on p "Next" at bounding box center [198, 243] width 10 height 5
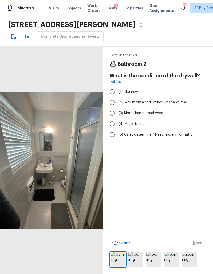
click at [111, 97] on input "(2) Well maintained, minor wear and tear" at bounding box center [112, 102] width 11 height 11
radio input "true"
click at [201, 247] on button "Next >" at bounding box center [198, 243] width 16 height 8
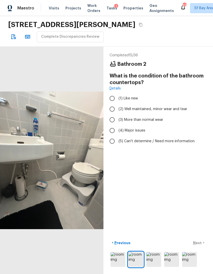
click at [111, 115] on input "(3) More than normal wear" at bounding box center [112, 120] width 11 height 11
radio input "true"
click at [110, 125] on input "(4) Major issues" at bounding box center [112, 130] width 11 height 11
radio input "true"
click at [112, 115] on input "(3) More than normal wear" at bounding box center [112, 120] width 11 height 11
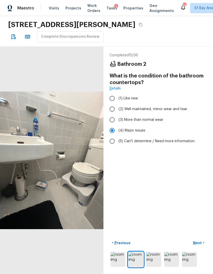
radio input "true"
click at [200, 247] on button "Next >" at bounding box center [198, 243] width 16 height 8
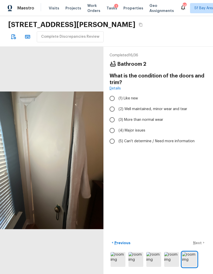
click at [112, 115] on input "(3) More than normal wear" at bounding box center [112, 120] width 11 height 11
radio input "true"
click at [200, 246] on p "Next" at bounding box center [198, 243] width 10 height 5
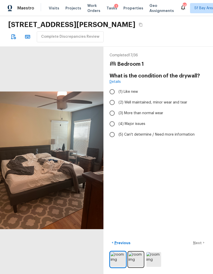
click at [112, 97] on input "(2) Well maintained, minor wear and tear" at bounding box center [112, 102] width 11 height 11
radio input "true"
click at [201, 246] on p "Next" at bounding box center [198, 243] width 10 height 5
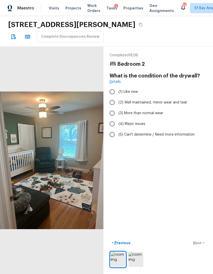
click at [111, 97] on input "(2) Well maintained, minor wear and tear" at bounding box center [112, 102] width 11 height 11
radio input "true"
click at [201, 246] on p "Next" at bounding box center [198, 243] width 10 height 5
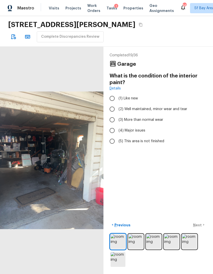
click at [110, 125] on input "(4) Major issues" at bounding box center [112, 130] width 11 height 11
radio input "true"
click at [200, 228] on p "Next" at bounding box center [198, 225] width 10 height 5
click at [112, 115] on input "(3) More than normal wear" at bounding box center [112, 120] width 11 height 11
radio input "true"
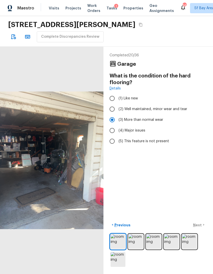
click at [200, 228] on p "Next" at bounding box center [198, 225] width 10 height 5
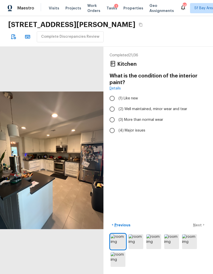
click at [110, 115] on input "(3) More than normal wear" at bounding box center [112, 120] width 11 height 11
radio input "true"
click at [111, 125] on input "(4) Major issues" at bounding box center [112, 130] width 11 height 11
radio input "true"
click at [199, 228] on p "Next" at bounding box center [198, 225] width 10 height 5
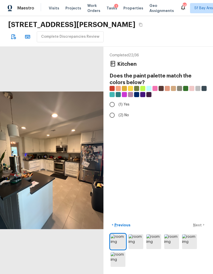
click at [109, 110] on input "(2) No" at bounding box center [112, 115] width 11 height 11
radio input "true"
click at [201, 228] on p "Next" at bounding box center [198, 225] width 10 height 5
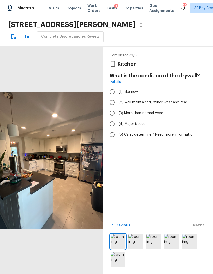
click at [110, 108] on input "(3) More than normal wear" at bounding box center [112, 113] width 11 height 11
radio input "true"
click at [202, 228] on p "Next" at bounding box center [198, 225] width 10 height 5
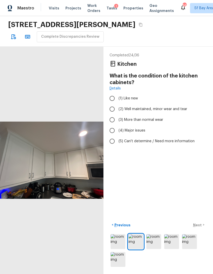
click at [111, 115] on input "(3) More than normal wear" at bounding box center [112, 120] width 11 height 11
radio input "true"
click at [201, 228] on p "Next" at bounding box center [198, 225] width 10 height 5
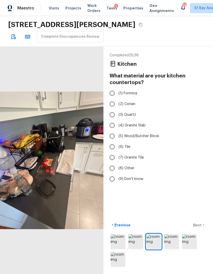
click at [110, 109] on input "(3) Quartz" at bounding box center [112, 114] width 11 height 11
radio input "true"
click at [201, 228] on p "Next" at bounding box center [198, 225] width 10 height 5
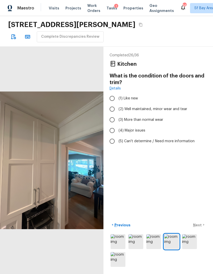
click at [110, 115] on input "(3) More than normal wear" at bounding box center [112, 120] width 11 height 11
radio input "true"
click at [201, 228] on p "Next" at bounding box center [198, 225] width 10 height 5
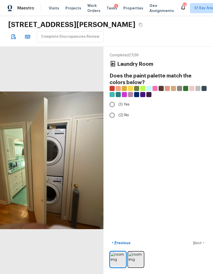
click at [107, 110] on input "(2) No" at bounding box center [112, 115] width 11 height 11
radio input "true"
click at [200, 246] on p "Next" at bounding box center [198, 243] width 10 height 5
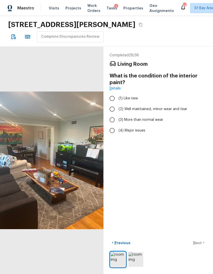
click at [110, 104] on input "(2) Well maintained, minor wear and tear" at bounding box center [112, 109] width 11 height 11
radio input "true"
click at [109, 115] on input "(3) More than normal wear" at bounding box center [112, 120] width 11 height 11
radio input "true"
click at [201, 246] on p "Next" at bounding box center [198, 243] width 10 height 5
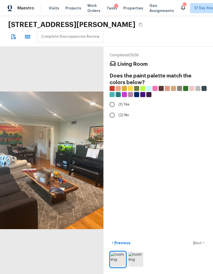
click at [111, 99] on input "(1) Yes" at bounding box center [112, 104] width 11 height 11
radio input "true"
click at [112, 110] on input "(2) No" at bounding box center [112, 115] width 11 height 11
radio input "true"
click at [201, 246] on p "Next" at bounding box center [198, 243] width 10 height 5
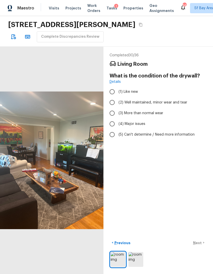
click at [112, 108] on input "(3) More than normal wear" at bounding box center [112, 113] width 11 height 11
radio input "true"
click at [202, 247] on button "Next >" at bounding box center [198, 243] width 16 height 8
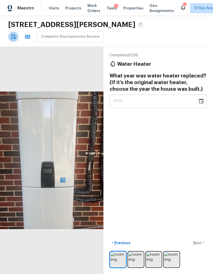
click at [15, 35] on icon "button" at bounding box center [13, 36] width 5 height 5
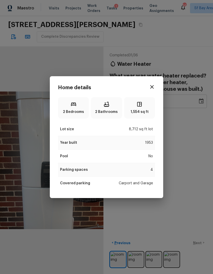
click at [178, 173] on div "Home details 2 Bedrooms 2 Bathrooms 1,554 sq ft Lot size 8,712 sq ft lot Year b…" at bounding box center [106, 137] width 213 height 274
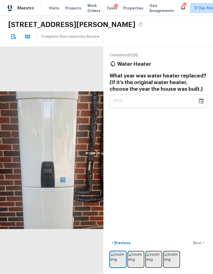
scroll to position [19, 0]
click at [156, 259] on img at bounding box center [153, 259] width 15 height 15
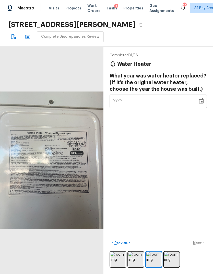
click at [174, 258] on img at bounding box center [171, 259] width 15 height 15
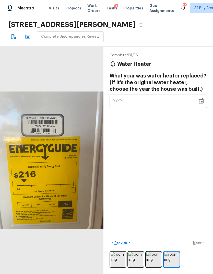
click at [116, 100] on span "YYYY" at bounding box center [117, 102] width 9 height 4
type input "2024"
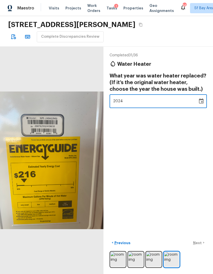
click at [183, 144] on div "Completed 31 / 36 Water Heater What year was water heater replaced? (If it’s th…" at bounding box center [157, 161] width 109 height 228
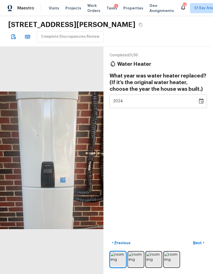
click at [200, 244] on p "Next" at bounding box center [198, 243] width 10 height 5
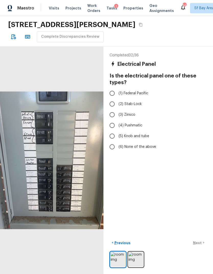
click at [114, 142] on input "(6) None of the above" at bounding box center [112, 147] width 11 height 11
radio input "true"
click at [200, 241] on p "Next" at bounding box center [198, 243] width 10 height 5
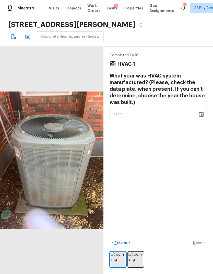
click at [141, 253] on img at bounding box center [135, 259] width 15 height 15
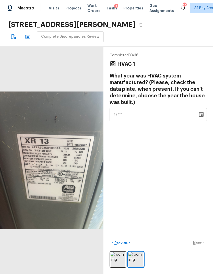
click at [118, 113] on span "YYYY" at bounding box center [117, 115] width 9 height 4
type input "2007"
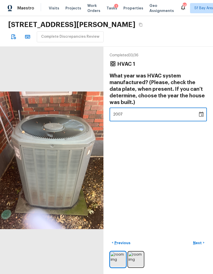
click at [180, 154] on div "Completed 33 / 36 HVAC 1 What year was HVAC system manufactured? (Please, check…" at bounding box center [157, 161] width 109 height 228
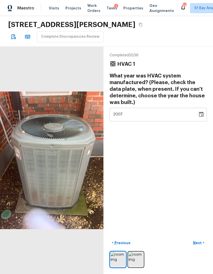
click at [201, 243] on p "Next" at bounding box center [198, 243] width 10 height 5
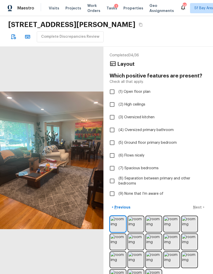
scroll to position [3, 0]
click at [110, 189] on input "(9) None that I’m aware of" at bounding box center [112, 194] width 11 height 11
checkbox input "true"
click at [199, 205] on p "Next" at bounding box center [198, 207] width 10 height 5
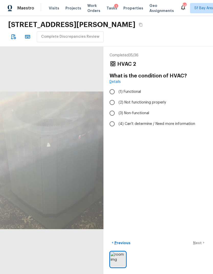
click at [109, 86] on input "(1) Functional" at bounding box center [112, 91] width 11 height 11
radio input "true"
click at [201, 247] on button "Next >" at bounding box center [198, 243] width 16 height 8
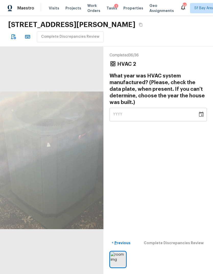
click at [114, 113] on span "YYYY" at bounding box center [117, 115] width 9 height 4
type input "2007"
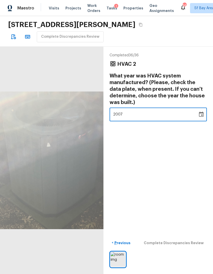
click at [187, 152] on div "Completed 36 / 36 HVAC 2 What year was HVAC system manufactured? (Please, check…" at bounding box center [157, 161] width 109 height 228
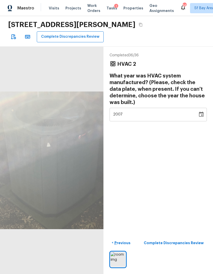
click at [197, 246] on p "Complete Discrepancies Review" at bounding box center [174, 243] width 61 height 5
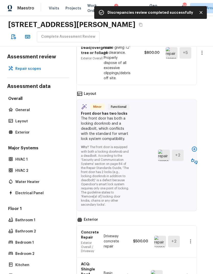
scroll to position [359, 8]
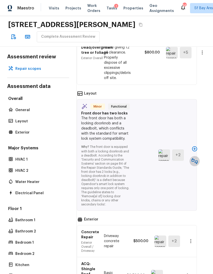
click at [194, 158] on icon "button" at bounding box center [194, 161] width 6 height 6
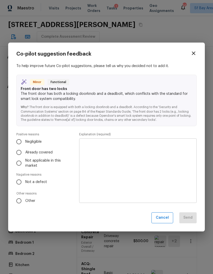
click at [18, 179] on input "Not a defect" at bounding box center [19, 182] width 11 height 11
radio input "true"
click at [174, 169] on textarea at bounding box center [138, 171] width 110 height 56
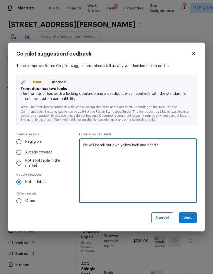
click at [129, 145] on textarea "We will install our own yellow lock and handle" at bounding box center [138, 171] width 110 height 56
type textarea "We will install our own yale lock and handle"
click at [174, 132] on div "To help improve future Co-pilot suggestions, please tell us why you decided not…" at bounding box center [106, 135] width 180 height 143
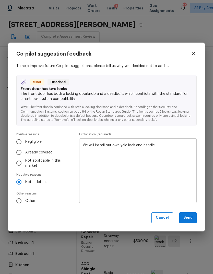
click at [191, 219] on button "Send" at bounding box center [187, 218] width 17 height 11
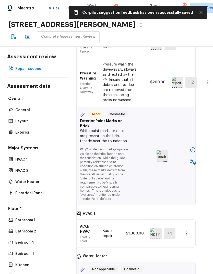
scroll to position [745, 9]
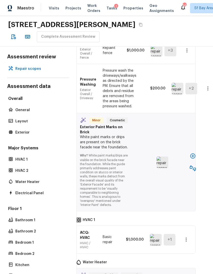
click at [193, 154] on icon "button" at bounding box center [192, 156] width 5 height 5
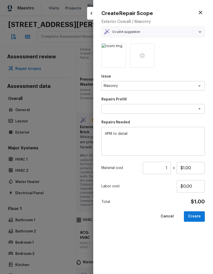
type textarea "Add a Task"
click at [185, 168] on input "$1.00" at bounding box center [191, 168] width 28 height 12
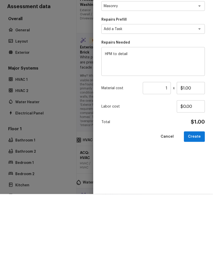
click at [185, 168] on div "Issue Masonry x ​ Repairs Prefill Add a Task x ​ Repairs Needed HPM to detail x…" at bounding box center [152, 154] width 103 height 223
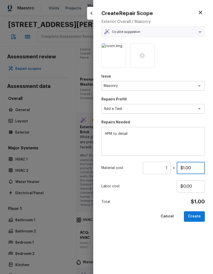
click at [186, 169] on input "$1.00" at bounding box center [191, 168] width 28 height 12
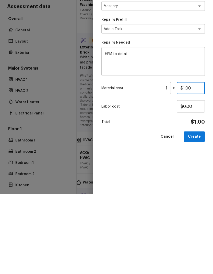
click at [183, 162] on input "$1.00" at bounding box center [191, 168] width 28 height 12
click at [198, 212] on button "Create" at bounding box center [194, 217] width 21 height 10
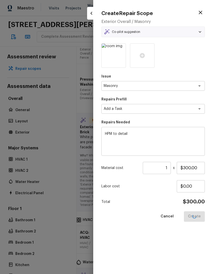
type input "$1.00"
type input "$0.00"
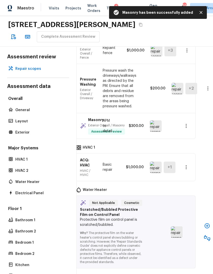
click at [204, 224] on icon "button" at bounding box center [206, 226] width 5 height 5
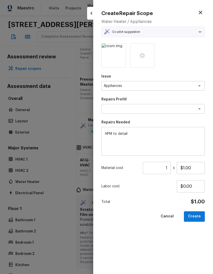
type textarea "Add a Task"
click at [190, 167] on input "$1.00" at bounding box center [191, 168] width 28 height 12
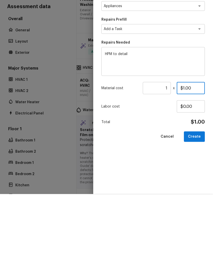
click at [185, 162] on input "$1.00" at bounding box center [191, 168] width 28 height 12
click at [183, 162] on input "$1.00" at bounding box center [191, 168] width 28 height 12
click at [195, 212] on button "Create" at bounding box center [194, 217] width 21 height 10
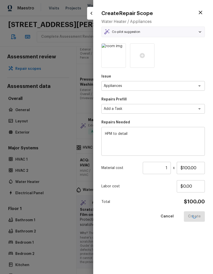
type input "$1.00"
type input "$0.00"
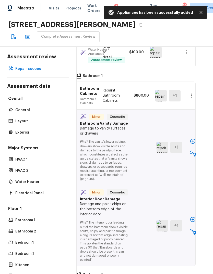
scroll to position [903, 9]
click at [191, 138] on icon "button" at bounding box center [193, 141] width 6 height 6
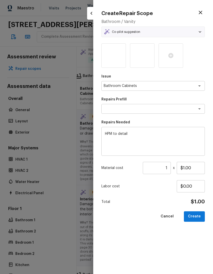
type textarea "Add a Task"
click at [187, 167] on input "$1.00" at bounding box center [191, 168] width 28 height 12
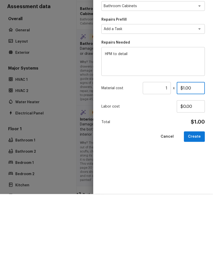
click at [184, 162] on input "$1.00" at bounding box center [191, 168] width 28 height 12
click at [185, 162] on input "$1.00" at bounding box center [191, 168] width 28 height 12
click at [184, 162] on input "$1.00" at bounding box center [191, 168] width 28 height 12
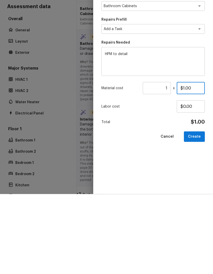
click at [183, 162] on input "$1.00" at bounding box center [191, 168] width 28 height 12
click at [182, 162] on input "$1.00" at bounding box center [191, 168] width 28 height 12
click at [197, 212] on button "Create" at bounding box center [194, 217] width 21 height 10
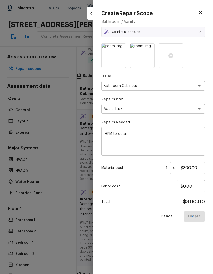
type input "$1.00"
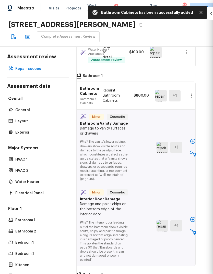
type input "$0.00"
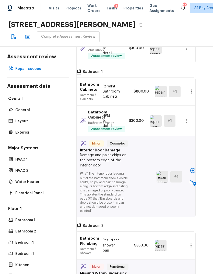
click at [193, 168] on icon "button" at bounding box center [192, 170] width 5 height 5
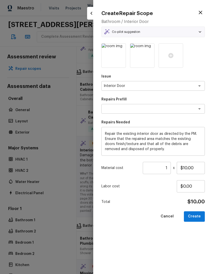
type textarea "Interior Door Repair"
click at [187, 167] on input "$10.00" at bounding box center [191, 168] width 28 height 12
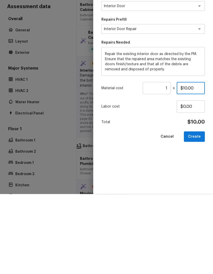
click at [182, 162] on input "$10.00" at bounding box center [191, 168] width 28 height 12
click at [183, 162] on input "$10.00" at bounding box center [191, 168] width 28 height 12
click at [184, 162] on input "$10.00" at bounding box center [191, 168] width 28 height 12
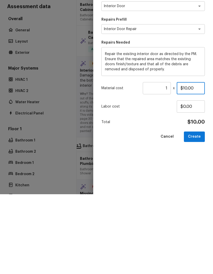
click at [185, 162] on input "$10.00" at bounding box center [191, 168] width 28 height 12
click at [197, 212] on button "Create" at bounding box center [194, 217] width 21 height 10
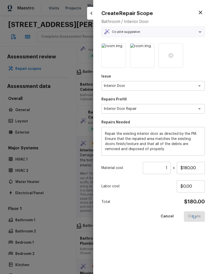
type input "$10.00"
type input "$0.00"
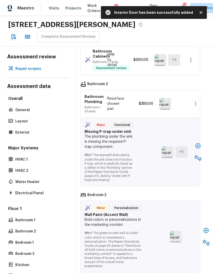
scroll to position [1058, 4]
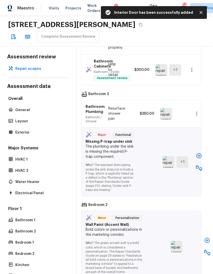
click at [196, 153] on icon "button" at bounding box center [199, 156] width 6 height 6
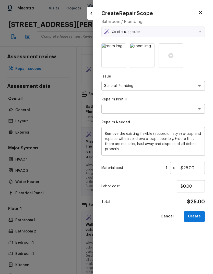
type textarea "Replace Flex Drain"
click at [187, 166] on input "$25.00" at bounding box center [191, 168] width 28 height 12
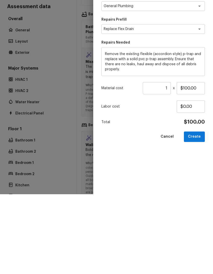
click at [196, 212] on button "Create" at bounding box center [194, 217] width 21 height 10
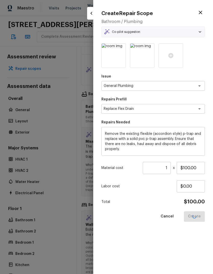
type input "$25.00"
type input "$0.00"
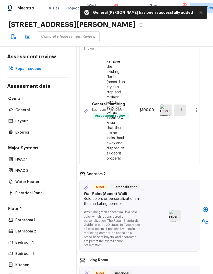
scroll to position [1135, 5]
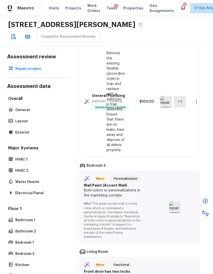
click at [202, 198] on icon "button" at bounding box center [205, 201] width 6 height 6
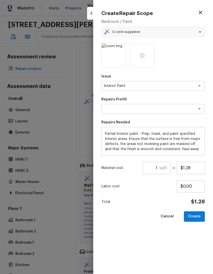
type textarea "Partial Interior Paint LABOR ONLY"
click at [196, 168] on input "$1.28" at bounding box center [191, 168] width 28 height 12
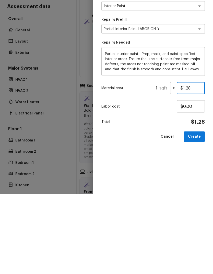
click at [185, 162] on input "$1.28" at bounding box center [191, 168] width 28 height 12
click at [198, 212] on button "Create" at bounding box center [194, 217] width 21 height 10
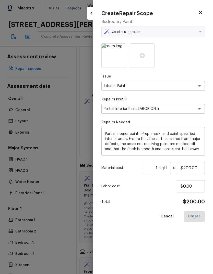
type input "$1.28"
type input "$0.00"
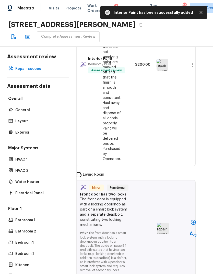
scroll to position [1364, 9]
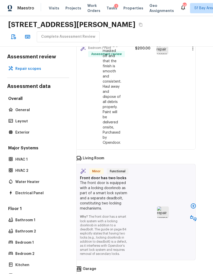
click at [194, 201] on button "button" at bounding box center [193, 206] width 10 height 10
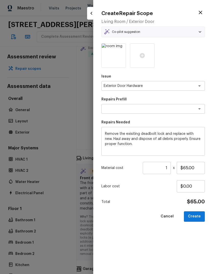
type textarea "Remove & Replace Deadbolt Lock (Average)"
click at [170, 217] on button "Cancel" at bounding box center [166, 217] width 21 height 10
type input "$0.00"
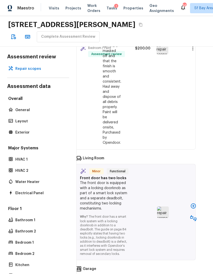
click at [194, 215] on icon "button" at bounding box center [193, 218] width 6 height 6
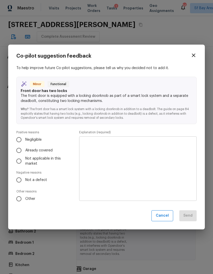
click at [19, 180] on input "Not a defect" at bounding box center [19, 180] width 11 height 11
radio input "true"
click at [164, 160] on textarea at bounding box center [138, 169] width 110 height 56
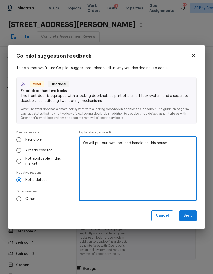
type textarea "We will put our own lock and handle on this house"
click at [175, 127] on div "To help improve future Co-pilot suggestions, please tell us why you decided not…" at bounding box center [106, 135] width 180 height 139
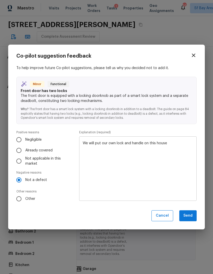
click at [193, 219] on button "Send" at bounding box center [187, 216] width 17 height 11
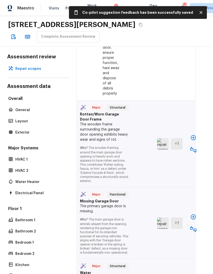
scroll to position [1615, 9]
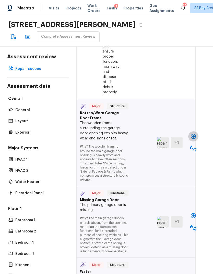
click at [192, 134] on icon "button" at bounding box center [193, 136] width 5 height 5
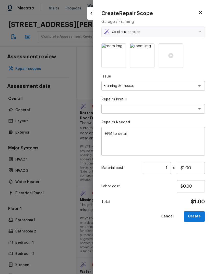
type textarea "Add a Task"
click at [185, 168] on input "$1.00" at bounding box center [191, 168] width 28 height 12
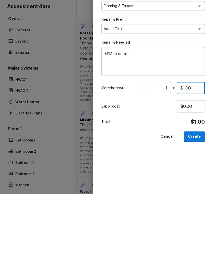
click at [184, 162] on input "$1.00" at bounding box center [191, 168] width 28 height 12
click at [183, 162] on input "$1.00" at bounding box center [191, 168] width 28 height 12
click at [199, 212] on button "Create" at bounding box center [194, 217] width 21 height 10
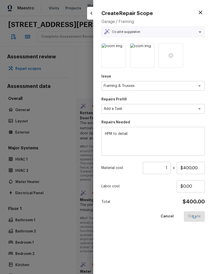
type input "$1.00"
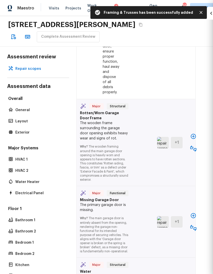
type input "$0.00"
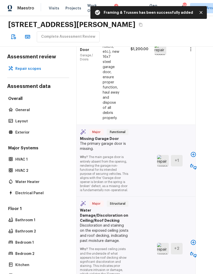
click at [194, 152] on icon "button" at bounding box center [193, 155] width 6 height 6
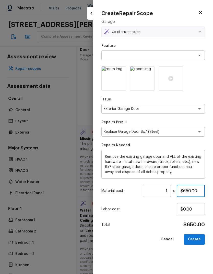
click at [188, 190] on input "$650.00" at bounding box center [191, 191] width 28 height 12
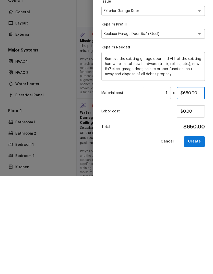
click at [186, 185] on input "$650.00" at bounding box center [191, 191] width 28 height 12
click at [194, 234] on button "Create" at bounding box center [194, 239] width 21 height 10
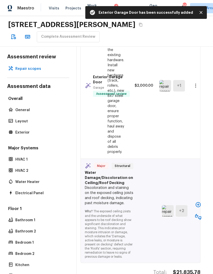
scroll to position [1719, 3]
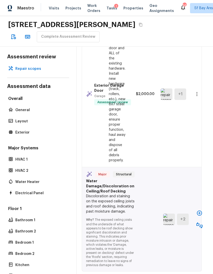
click at [198, 211] on icon "button" at bounding box center [199, 213] width 5 height 5
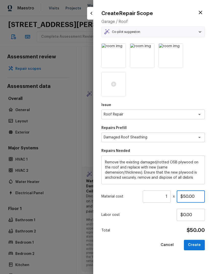
click at [187, 196] on input "$50.00" at bounding box center [191, 197] width 28 height 12
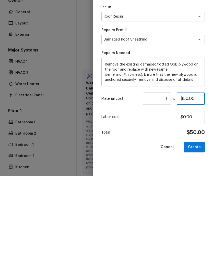
click at [186, 191] on input "$50.00" at bounding box center [191, 197] width 28 height 12
click at [185, 191] on input "$50.00" at bounding box center [191, 197] width 28 height 12
click at [197, 240] on button "Create" at bounding box center [194, 245] width 21 height 10
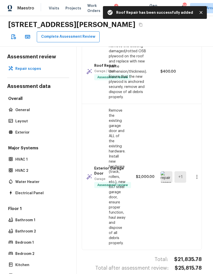
scroll to position [1605, 3]
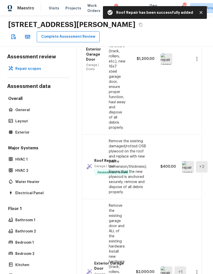
click at [49, 31] on button "Complete Assessment Review" at bounding box center [68, 36] width 63 height 11
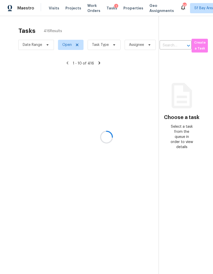
click at [192, 10] on div at bounding box center [106, 137] width 213 height 274
click at [194, 10] on div at bounding box center [106, 137] width 213 height 274
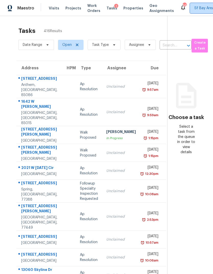
click at [194, 8] on span "Sf Bay Area + 70" at bounding box center [208, 8] width 29 height 5
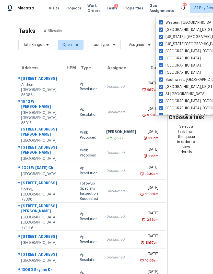
click at [160, 25] on label "Western, [GEOGRAPHIC_DATA]" at bounding box center [188, 22] width 58 height 5
click at [160, 23] on input "Western, [GEOGRAPHIC_DATA]" at bounding box center [160, 21] width 3 height 3
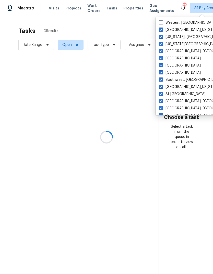
click at [161, 29] on span at bounding box center [161, 30] width 4 height 4
click at [161, 29] on input "[GEOGRAPHIC_DATA][US_STATE]" at bounding box center [160, 28] width 3 height 3
click at [160, 38] on span at bounding box center [161, 37] width 4 height 4
click at [160, 38] on input "[US_STATE], [GEOGRAPHIC_DATA]" at bounding box center [160, 35] width 3 height 3
click at [161, 45] on span at bounding box center [161, 44] width 4 height 4
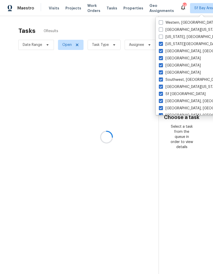
click at [161, 45] on input "[US_STATE][GEOGRAPHIC_DATA], [GEOGRAPHIC_DATA]" at bounding box center [160, 43] width 3 height 3
click at [161, 54] on label "[GEOGRAPHIC_DATA], [GEOGRAPHIC_DATA]" at bounding box center [198, 51] width 79 height 5
click at [161, 52] on input "[GEOGRAPHIC_DATA], [GEOGRAPHIC_DATA]" at bounding box center [160, 50] width 3 height 3
click at [162, 59] on span at bounding box center [161, 58] width 4 height 4
click at [162, 59] on input "[GEOGRAPHIC_DATA]" at bounding box center [160, 57] width 3 height 3
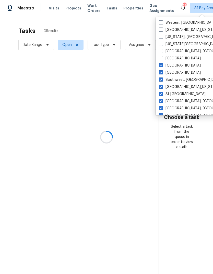
click at [160, 67] on label "[GEOGRAPHIC_DATA]" at bounding box center [180, 65] width 42 height 5
click at [160, 66] on input "[GEOGRAPHIC_DATA]" at bounding box center [160, 64] width 3 height 3
click at [160, 74] on span at bounding box center [161, 72] width 4 height 4
click at [160, 73] on input "[GEOGRAPHIC_DATA]" at bounding box center [160, 71] width 3 height 3
click at [160, 79] on span at bounding box center [161, 80] width 4 height 4
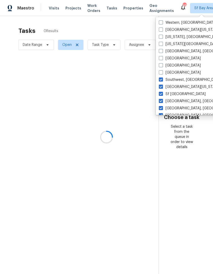
click at [160, 79] on input "Southwest, [GEOGRAPHIC_DATA]" at bounding box center [160, 78] width 3 height 3
click at [163, 87] on span at bounding box center [161, 87] width 4 height 4
click at [162, 87] on input "[GEOGRAPHIC_DATA][US_STATE]" at bounding box center [160, 85] width 3 height 3
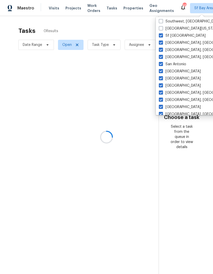
scroll to position [59, 0]
click at [162, 43] on span at bounding box center [161, 42] width 4 height 4
click at [162, 43] on input "[GEOGRAPHIC_DATA], [GEOGRAPHIC_DATA]" at bounding box center [160, 41] width 3 height 3
click at [160, 52] on label "[GEOGRAPHIC_DATA], [GEOGRAPHIC_DATA]" at bounding box center [198, 49] width 79 height 5
click at [160, 51] on input "[GEOGRAPHIC_DATA], [GEOGRAPHIC_DATA]" at bounding box center [160, 48] width 3 height 3
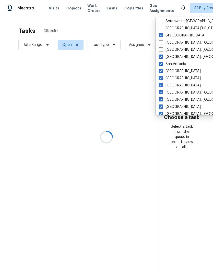
click at [162, 59] on label "[GEOGRAPHIC_DATA], [GEOGRAPHIC_DATA]" at bounding box center [198, 56] width 79 height 5
click at [162, 58] on input "[GEOGRAPHIC_DATA], [GEOGRAPHIC_DATA]" at bounding box center [160, 55] width 3 height 3
click at [160, 65] on span at bounding box center [161, 64] width 4 height 4
click at [160, 65] on input "San Antonio" at bounding box center [160, 62] width 3 height 3
click at [160, 65] on span at bounding box center [161, 64] width 4 height 4
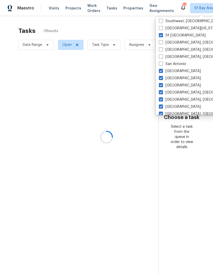
click at [160, 65] on input "San Antonio" at bounding box center [160, 62] width 3 height 3
click at [161, 64] on span at bounding box center [161, 64] width 4 height 4
click at [161, 64] on input "San Antonio" at bounding box center [160, 62] width 3 height 3
click at [177, 72] on label "[GEOGRAPHIC_DATA]" at bounding box center [180, 71] width 42 height 5
click at [162, 72] on input "[GEOGRAPHIC_DATA]" at bounding box center [160, 70] width 3 height 3
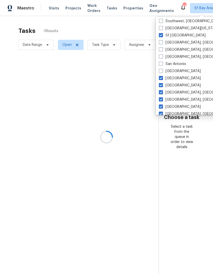
click at [179, 78] on label "[GEOGRAPHIC_DATA]" at bounding box center [180, 78] width 42 height 5
click at [162, 78] on input "[GEOGRAPHIC_DATA]" at bounding box center [160, 77] width 3 height 3
click at [179, 87] on label "[GEOGRAPHIC_DATA]" at bounding box center [180, 85] width 42 height 5
click at [162, 86] on input "[GEOGRAPHIC_DATA]" at bounding box center [160, 84] width 3 height 3
click at [184, 95] on label "[GEOGRAPHIC_DATA], [GEOGRAPHIC_DATA]" at bounding box center [198, 92] width 79 height 5
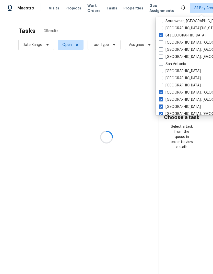
click at [162, 93] on input "[GEOGRAPHIC_DATA], [GEOGRAPHIC_DATA]" at bounding box center [160, 91] width 3 height 3
click at [177, 101] on label "[GEOGRAPHIC_DATA], [GEOGRAPHIC_DATA]" at bounding box center [198, 99] width 79 height 5
click at [162, 101] on input "[GEOGRAPHIC_DATA], [GEOGRAPHIC_DATA]" at bounding box center [160, 98] width 3 height 3
click at [173, 109] on label "[GEOGRAPHIC_DATA]" at bounding box center [180, 106] width 42 height 5
click at [162, 108] on input "[GEOGRAPHIC_DATA]" at bounding box center [160, 105] width 3 height 3
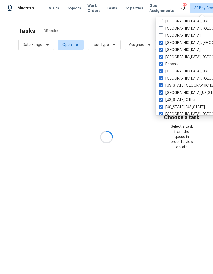
scroll to position [132, 0]
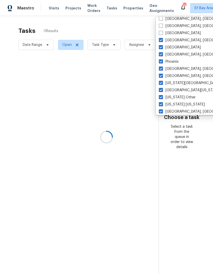
click at [179, 42] on label "[GEOGRAPHIC_DATA], [GEOGRAPHIC_DATA]" at bounding box center [198, 40] width 79 height 5
click at [162, 41] on input "[GEOGRAPHIC_DATA], [GEOGRAPHIC_DATA]" at bounding box center [160, 39] width 3 height 3
click at [176, 106] on label "[US_STATE] [US_STATE]" at bounding box center [182, 104] width 46 height 5
click at [162, 105] on input "[US_STATE] [US_STATE]" at bounding box center [160, 103] width 3 height 3
click at [174, 48] on label "[GEOGRAPHIC_DATA]" at bounding box center [180, 47] width 42 height 5
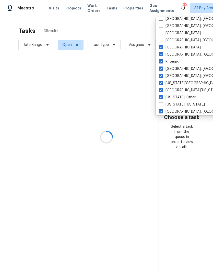
click at [162, 48] on input "[GEOGRAPHIC_DATA]" at bounding box center [160, 46] width 3 height 3
click at [179, 92] on label "[GEOGRAPHIC_DATA][US_STATE]" at bounding box center [189, 90] width 61 height 5
click at [162, 91] on input "[GEOGRAPHIC_DATA][US_STATE]" at bounding box center [160, 89] width 3 height 3
click at [177, 54] on label "[GEOGRAPHIC_DATA], [GEOGRAPHIC_DATA]" at bounding box center [198, 54] width 79 height 5
click at [162, 54] on input "[GEOGRAPHIC_DATA], [GEOGRAPHIC_DATA]" at bounding box center [160, 53] width 3 height 3
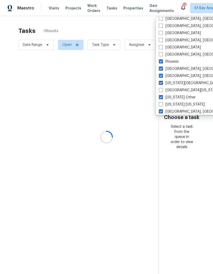
click at [178, 84] on label "[US_STATE][GEOGRAPHIC_DATA], [GEOGRAPHIC_DATA]" at bounding box center [208, 83] width 98 height 5
click at [162, 84] on input "[US_STATE][GEOGRAPHIC_DATA], [GEOGRAPHIC_DATA]" at bounding box center [160, 82] width 3 height 3
click at [175, 61] on label "Phoenix" at bounding box center [169, 61] width 20 height 5
click at [162, 61] on input "Phoenix" at bounding box center [160, 60] width 3 height 3
click at [175, 78] on label "[GEOGRAPHIC_DATA], [GEOGRAPHIC_DATA]" at bounding box center [198, 75] width 79 height 5
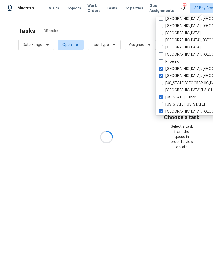
click at [162, 77] on input "[GEOGRAPHIC_DATA], [GEOGRAPHIC_DATA]" at bounding box center [160, 74] width 3 height 3
click at [178, 68] on label "[GEOGRAPHIC_DATA], [GEOGRAPHIC_DATA]" at bounding box center [198, 68] width 79 height 5
click at [162, 68] on input "[GEOGRAPHIC_DATA], [GEOGRAPHIC_DATA]" at bounding box center [160, 67] width 3 height 3
click at [183, 97] on label "[US_STATE] Other" at bounding box center [177, 97] width 37 height 5
click at [162, 97] on input "[US_STATE] Other" at bounding box center [160, 96] width 3 height 3
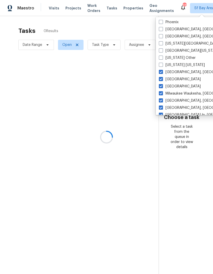
scroll to position [174, 0]
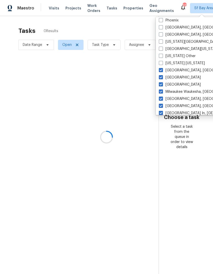
click at [177, 107] on label "[GEOGRAPHIC_DATA], [GEOGRAPHIC_DATA]" at bounding box center [198, 106] width 79 height 5
click at [162, 107] on input "[GEOGRAPHIC_DATA], [GEOGRAPHIC_DATA]" at bounding box center [160, 105] width 3 height 3
click at [176, 69] on label "[GEOGRAPHIC_DATA], [GEOGRAPHIC_DATA]" at bounding box center [198, 70] width 79 height 5
click at [162, 69] on input "[GEOGRAPHIC_DATA], [GEOGRAPHIC_DATA]" at bounding box center [160, 69] width 3 height 3
click at [176, 100] on label "[GEOGRAPHIC_DATA], [GEOGRAPHIC_DATA]" at bounding box center [198, 98] width 79 height 5
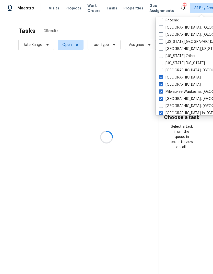
click at [162, 100] on input "[GEOGRAPHIC_DATA], [GEOGRAPHIC_DATA]" at bounding box center [160, 97] width 3 height 3
click at [176, 77] on label "[GEOGRAPHIC_DATA]" at bounding box center [180, 77] width 42 height 5
click at [162, 77] on input "[GEOGRAPHIC_DATA]" at bounding box center [160, 76] width 3 height 3
click at [177, 85] on label "[GEOGRAPHIC_DATA]" at bounding box center [180, 84] width 42 height 5
click at [162, 85] on input "[GEOGRAPHIC_DATA]" at bounding box center [160, 83] width 3 height 3
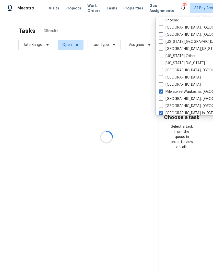
click at [174, 92] on label "Milwaukee Waukesha, [GEOGRAPHIC_DATA]" at bounding box center [198, 91] width 79 height 5
click at [162, 92] on input "Milwaukee Waukesha, [GEOGRAPHIC_DATA]" at bounding box center [160, 90] width 3 height 3
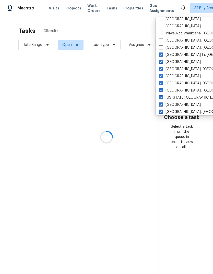
scroll to position [233, 0]
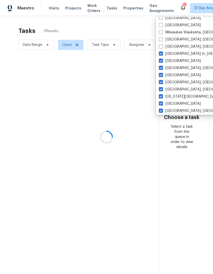
click at [176, 99] on label "[US_STATE][GEOGRAPHIC_DATA]" at bounding box center [189, 96] width 61 height 5
click at [162, 97] on input "[US_STATE][GEOGRAPHIC_DATA]" at bounding box center [160, 95] width 3 height 3
click at [172, 49] on label "[GEOGRAPHIC_DATA], [GEOGRAPHIC_DATA]" at bounding box center [198, 46] width 79 height 5
click at [162, 47] on input "[GEOGRAPHIC_DATA], [GEOGRAPHIC_DATA]" at bounding box center [160, 45] width 3 height 3
click at [173, 70] on label "[GEOGRAPHIC_DATA], [GEOGRAPHIC_DATA]" at bounding box center [198, 68] width 79 height 5
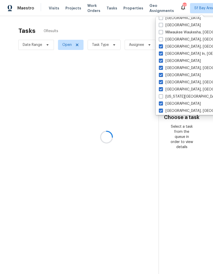
click at [162, 69] on input "[GEOGRAPHIC_DATA], [GEOGRAPHIC_DATA]" at bounding box center [160, 67] width 3 height 3
click at [177, 46] on label "[GEOGRAPHIC_DATA], [GEOGRAPHIC_DATA]" at bounding box center [198, 46] width 79 height 5
click at [162, 46] on input "[GEOGRAPHIC_DATA], [GEOGRAPHIC_DATA]" at bounding box center [160, 45] width 3 height 3
click at [175, 61] on label "[GEOGRAPHIC_DATA]" at bounding box center [180, 60] width 42 height 5
click at [162, 61] on input "[GEOGRAPHIC_DATA]" at bounding box center [160, 59] width 3 height 3
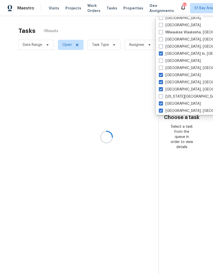
click at [177, 54] on label "[GEOGRAPHIC_DATA] In, [GEOGRAPHIC_DATA]" at bounding box center [200, 53] width 83 height 5
click at [162, 54] on input "[GEOGRAPHIC_DATA] In, [GEOGRAPHIC_DATA]" at bounding box center [160, 52] width 3 height 3
click at [175, 82] on label "[GEOGRAPHIC_DATA], [GEOGRAPHIC_DATA]" at bounding box center [198, 82] width 79 height 5
click at [162, 82] on input "[GEOGRAPHIC_DATA], [GEOGRAPHIC_DATA]" at bounding box center [160, 81] width 3 height 3
click at [172, 74] on label "[GEOGRAPHIC_DATA]" at bounding box center [180, 75] width 42 height 5
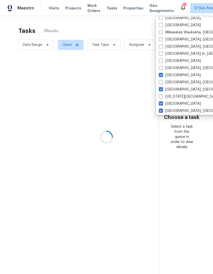
click at [162, 74] on input "[GEOGRAPHIC_DATA]" at bounding box center [160, 74] width 3 height 3
click at [176, 91] on label "[GEOGRAPHIC_DATA], [GEOGRAPHIC_DATA]" at bounding box center [198, 89] width 79 height 5
click at [162, 90] on input "[GEOGRAPHIC_DATA], [GEOGRAPHIC_DATA]" at bounding box center [160, 88] width 3 height 3
click at [178, 106] on label "[GEOGRAPHIC_DATA]" at bounding box center [180, 103] width 42 height 5
click at [162, 105] on input "[GEOGRAPHIC_DATA]" at bounding box center [160, 102] width 3 height 3
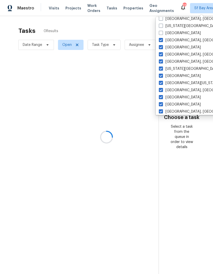
scroll to position [304, 0]
click at [177, 84] on label "[GEOGRAPHIC_DATA][US_STATE]" at bounding box center [189, 83] width 61 height 5
click at [162, 84] on input "[GEOGRAPHIC_DATA][US_STATE]" at bounding box center [160, 82] width 3 height 3
click at [179, 40] on label "[GEOGRAPHIC_DATA], [GEOGRAPHIC_DATA]" at bounding box center [198, 40] width 79 height 5
click at [162, 40] on input "[GEOGRAPHIC_DATA], [GEOGRAPHIC_DATA]" at bounding box center [160, 39] width 3 height 3
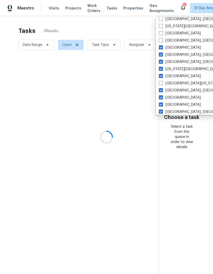
click at [175, 75] on label "[GEOGRAPHIC_DATA]" at bounding box center [180, 76] width 42 height 5
click at [162, 75] on input "[GEOGRAPHIC_DATA]" at bounding box center [160, 75] width 3 height 3
click at [177, 48] on label "[GEOGRAPHIC_DATA]" at bounding box center [180, 47] width 42 height 5
click at [162, 48] on input "[GEOGRAPHIC_DATA]" at bounding box center [160, 46] width 3 height 3
click at [176, 70] on label "[US_STATE][GEOGRAPHIC_DATA]" at bounding box center [189, 69] width 61 height 5
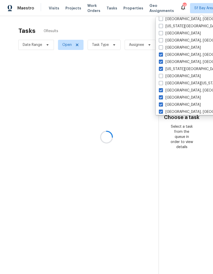
click at [162, 70] on input "[US_STATE][GEOGRAPHIC_DATA]" at bounding box center [160, 68] width 3 height 3
click at [175, 55] on label "[GEOGRAPHIC_DATA], [GEOGRAPHIC_DATA]" at bounding box center [198, 54] width 79 height 5
click at [162, 55] on input "[GEOGRAPHIC_DATA], [GEOGRAPHIC_DATA]" at bounding box center [160, 53] width 3 height 3
click at [177, 62] on label "[GEOGRAPHIC_DATA], [GEOGRAPHIC_DATA]" at bounding box center [198, 61] width 79 height 5
click at [162, 62] on input "[GEOGRAPHIC_DATA], [GEOGRAPHIC_DATA]" at bounding box center [160, 60] width 3 height 3
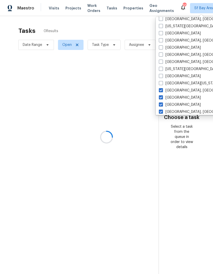
click at [174, 92] on label "[GEOGRAPHIC_DATA], [GEOGRAPHIC_DATA]" at bounding box center [198, 90] width 79 height 5
click at [162, 91] on input "[GEOGRAPHIC_DATA], [GEOGRAPHIC_DATA]" at bounding box center [160, 89] width 3 height 3
click at [175, 112] on label "[GEOGRAPHIC_DATA], [GEOGRAPHIC_DATA]" at bounding box center [198, 111] width 79 height 5
click at [162, 112] on input "[GEOGRAPHIC_DATA], [GEOGRAPHIC_DATA]" at bounding box center [160, 110] width 3 height 3
click at [172, 98] on label "[GEOGRAPHIC_DATA]" at bounding box center [180, 97] width 42 height 5
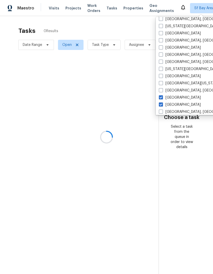
click at [162, 98] on input "[GEOGRAPHIC_DATA]" at bounding box center [160, 96] width 3 height 3
click at [173, 106] on label "[GEOGRAPHIC_DATA]" at bounding box center [180, 104] width 42 height 5
click at [162, 106] on input "[GEOGRAPHIC_DATA]" at bounding box center [160, 103] width 3 height 3
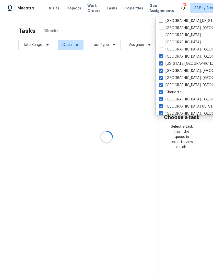
scroll to position [367, 0]
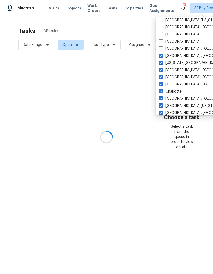
click at [174, 58] on label "[GEOGRAPHIC_DATA], [GEOGRAPHIC_DATA]" at bounding box center [198, 55] width 79 height 5
click at [162, 57] on input "[GEOGRAPHIC_DATA], [GEOGRAPHIC_DATA]" at bounding box center [160, 54] width 3 height 3
click at [178, 104] on label "[GEOGRAPHIC_DATA][US_STATE], [GEOGRAPHIC_DATA]" at bounding box center [208, 105] width 98 height 5
click at [162, 104] on input "[GEOGRAPHIC_DATA][US_STATE], [GEOGRAPHIC_DATA]" at bounding box center [160, 104] width 3 height 3
click at [180, 62] on label "[US_STATE][GEOGRAPHIC_DATA], [GEOGRAPHIC_DATA]" at bounding box center [208, 62] width 98 height 5
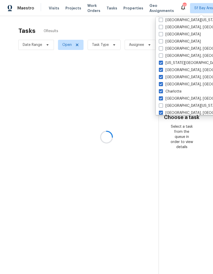
click at [162, 62] on input "[US_STATE][GEOGRAPHIC_DATA], [GEOGRAPHIC_DATA]" at bounding box center [160, 61] width 3 height 3
click at [176, 93] on label "Charlotte" at bounding box center [170, 91] width 23 height 5
click at [162, 92] on input "Charlotte" at bounding box center [160, 90] width 3 height 3
click at [177, 71] on label "[GEOGRAPHIC_DATA], [GEOGRAPHIC_DATA]" at bounding box center [198, 70] width 79 height 5
click at [162, 71] on input "[GEOGRAPHIC_DATA], [GEOGRAPHIC_DATA]" at bounding box center [160, 69] width 3 height 3
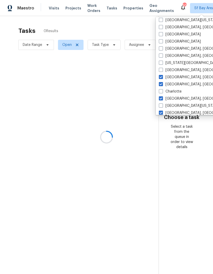
click at [175, 78] on label "[GEOGRAPHIC_DATA], [GEOGRAPHIC_DATA]" at bounding box center [198, 77] width 79 height 5
click at [162, 78] on input "[GEOGRAPHIC_DATA], [GEOGRAPHIC_DATA]" at bounding box center [160, 76] width 3 height 3
click at [174, 85] on label "[GEOGRAPHIC_DATA], [GEOGRAPHIC_DATA]" at bounding box center [198, 84] width 79 height 5
click at [162, 85] on input "[GEOGRAPHIC_DATA], [GEOGRAPHIC_DATA]" at bounding box center [160, 83] width 3 height 3
click at [177, 113] on label "[GEOGRAPHIC_DATA], [GEOGRAPHIC_DATA]" at bounding box center [198, 112] width 79 height 5
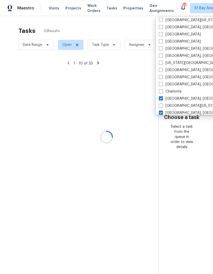
click at [162, 113] on input "[GEOGRAPHIC_DATA], [GEOGRAPHIC_DATA]" at bounding box center [160, 111] width 3 height 3
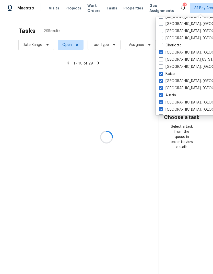
scroll to position [414, 0]
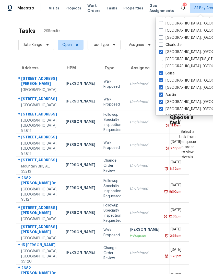
click at [178, 53] on label "[GEOGRAPHIC_DATA], [GEOGRAPHIC_DATA]" at bounding box center [198, 51] width 79 height 5
click at [162, 53] on input "[GEOGRAPHIC_DATA], [GEOGRAPHIC_DATA]" at bounding box center [160, 50] width 3 height 3
click at [171, 76] on label "Boise" at bounding box center [167, 73] width 16 height 5
click at [162, 74] on input "Boise" at bounding box center [160, 72] width 3 height 3
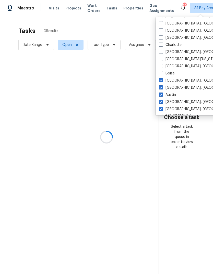
click at [173, 96] on label "Austin" at bounding box center [167, 94] width 17 height 5
click at [162, 96] on input "Austin" at bounding box center [160, 93] width 3 height 3
click at [175, 80] on label "[GEOGRAPHIC_DATA], [GEOGRAPHIC_DATA]" at bounding box center [198, 80] width 79 height 5
click at [162, 80] on input "[GEOGRAPHIC_DATA], [GEOGRAPHIC_DATA]" at bounding box center [160, 79] width 3 height 3
click at [176, 88] on label "[GEOGRAPHIC_DATA], [GEOGRAPHIC_DATA]" at bounding box center [198, 87] width 79 height 5
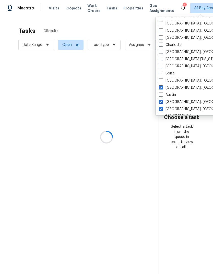
click at [162, 88] on input "[GEOGRAPHIC_DATA], [GEOGRAPHIC_DATA]" at bounding box center [160, 86] width 3 height 3
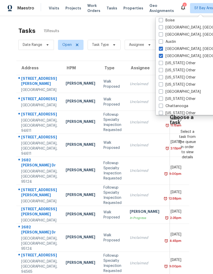
scroll to position [467, 0]
click at [181, 57] on label "[GEOGRAPHIC_DATA], [GEOGRAPHIC_DATA]" at bounding box center [198, 55] width 79 height 5
click at [162, 56] on input "[GEOGRAPHIC_DATA], [GEOGRAPHIC_DATA]" at bounding box center [160, 54] width 3 height 3
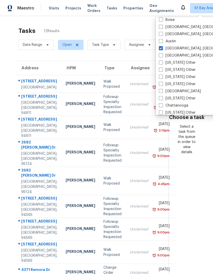
click at [177, 49] on label "[GEOGRAPHIC_DATA], [GEOGRAPHIC_DATA]" at bounding box center [198, 48] width 79 height 5
click at [162, 49] on input "[GEOGRAPHIC_DATA], [GEOGRAPHIC_DATA]" at bounding box center [160, 47] width 3 height 3
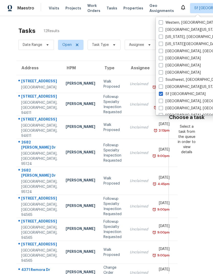
click at [176, 195] on section "Choose a task Select a task from the queue in order to view details" at bounding box center [186, 164] width 36 height 297
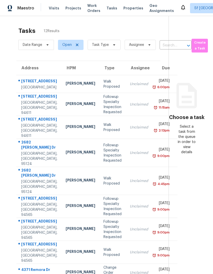
click at [54, 8] on span "Visits" at bounding box center [54, 8] width 10 height 5
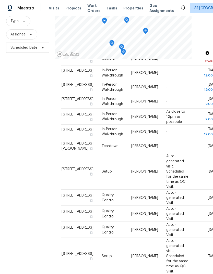
scroll to position [29, 0]
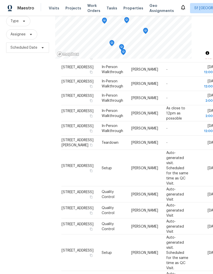
click at [28, 105] on div "Filters Reset ​ Type Assignee Scheduled Date" at bounding box center [27, 130] width 55 height 296
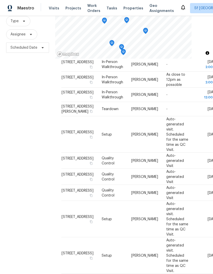
scroll to position [74, 0]
click at [28, 105] on div "Filters Reset ​ Type Assignee Scheduled Date" at bounding box center [27, 130] width 55 height 296
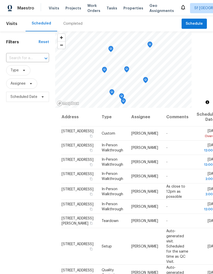
scroll to position [0, 0]
